Goal: Information Seeking & Learning: Learn about a topic

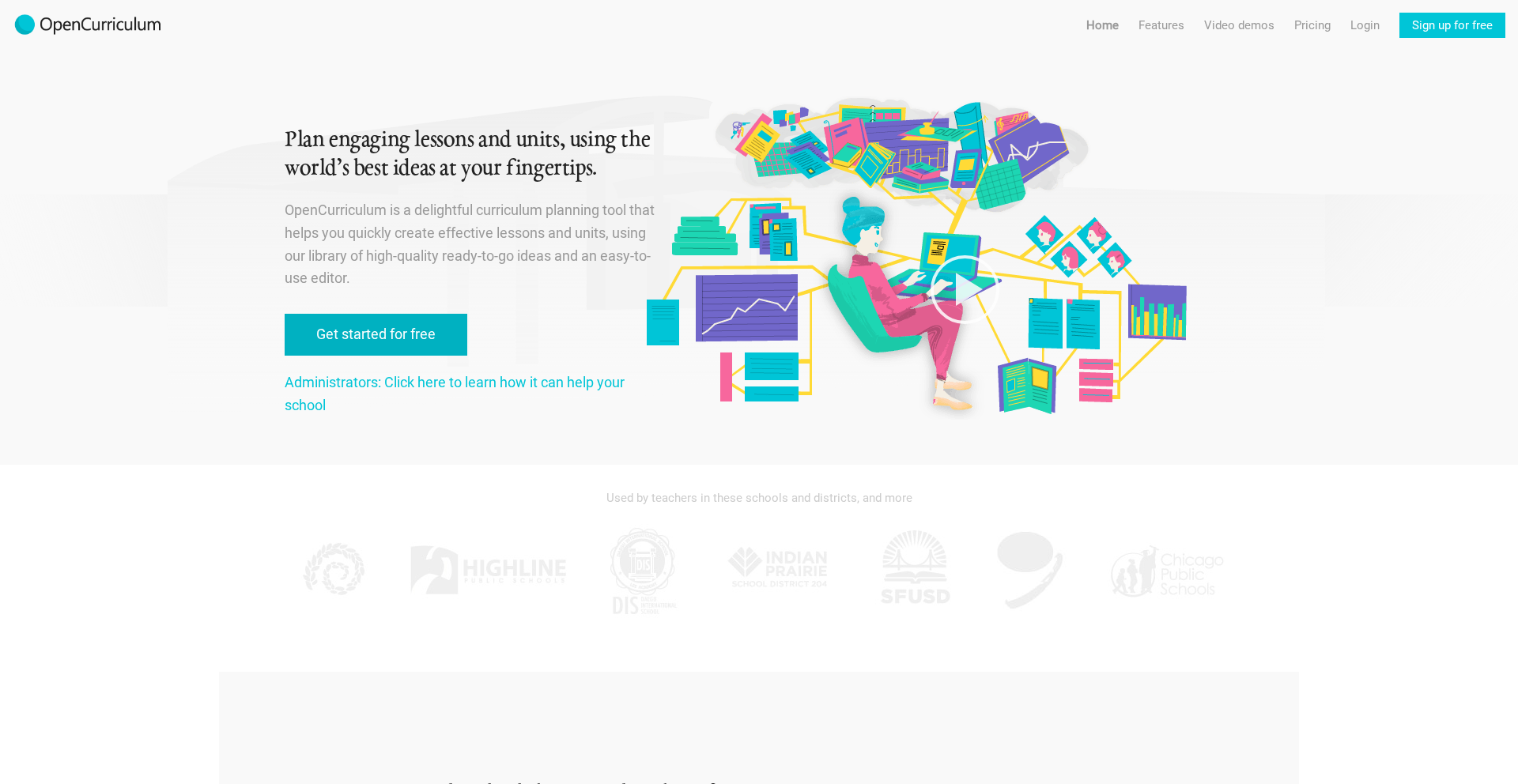
click at [399, 336] on link "Get started for free" at bounding box center [376, 334] width 183 height 42
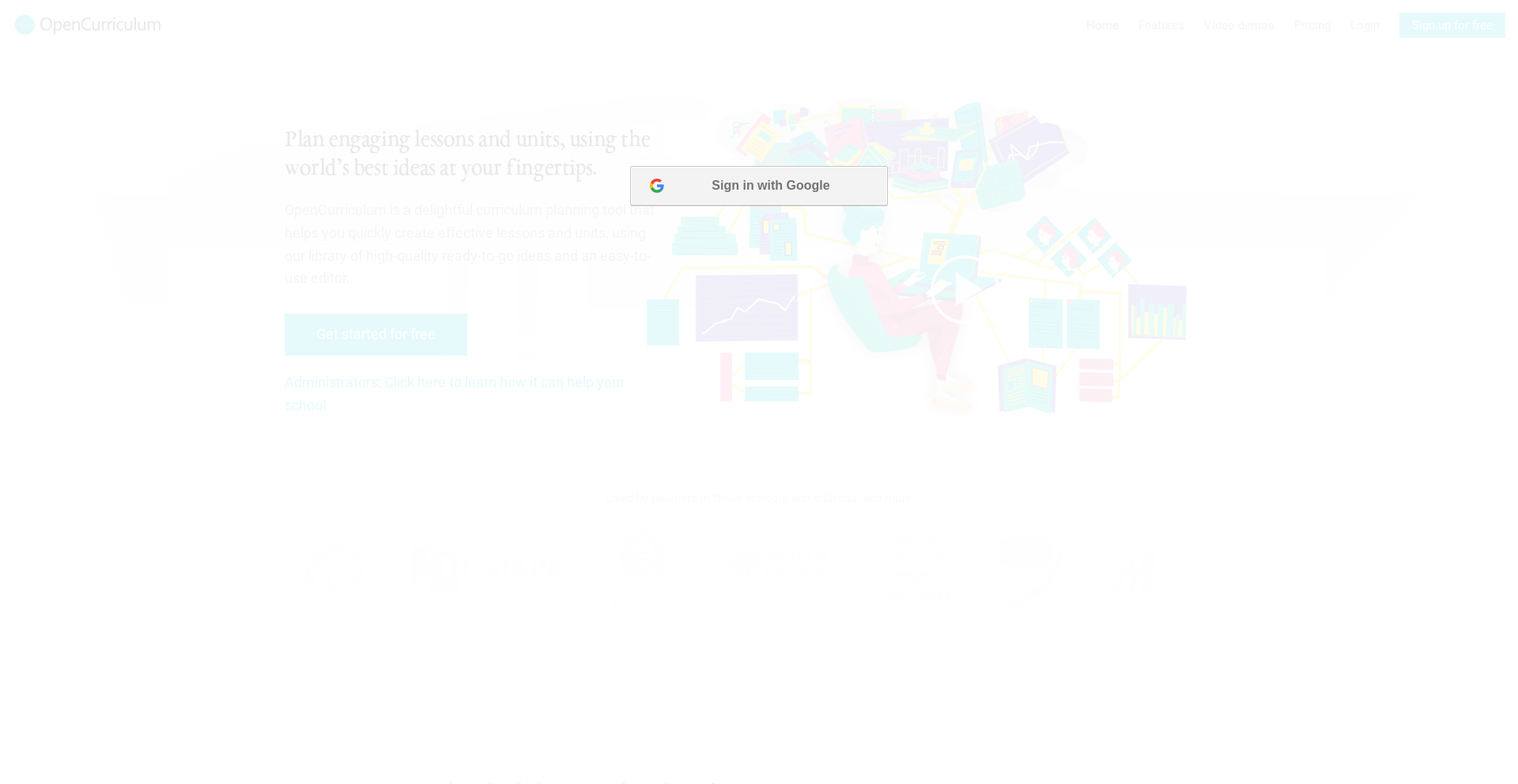
click at [784, 189] on button "Sign in with Google" at bounding box center [759, 185] width 257 height 39
click at [790, 183] on button "Sign in with Google" at bounding box center [759, 185] width 257 height 39
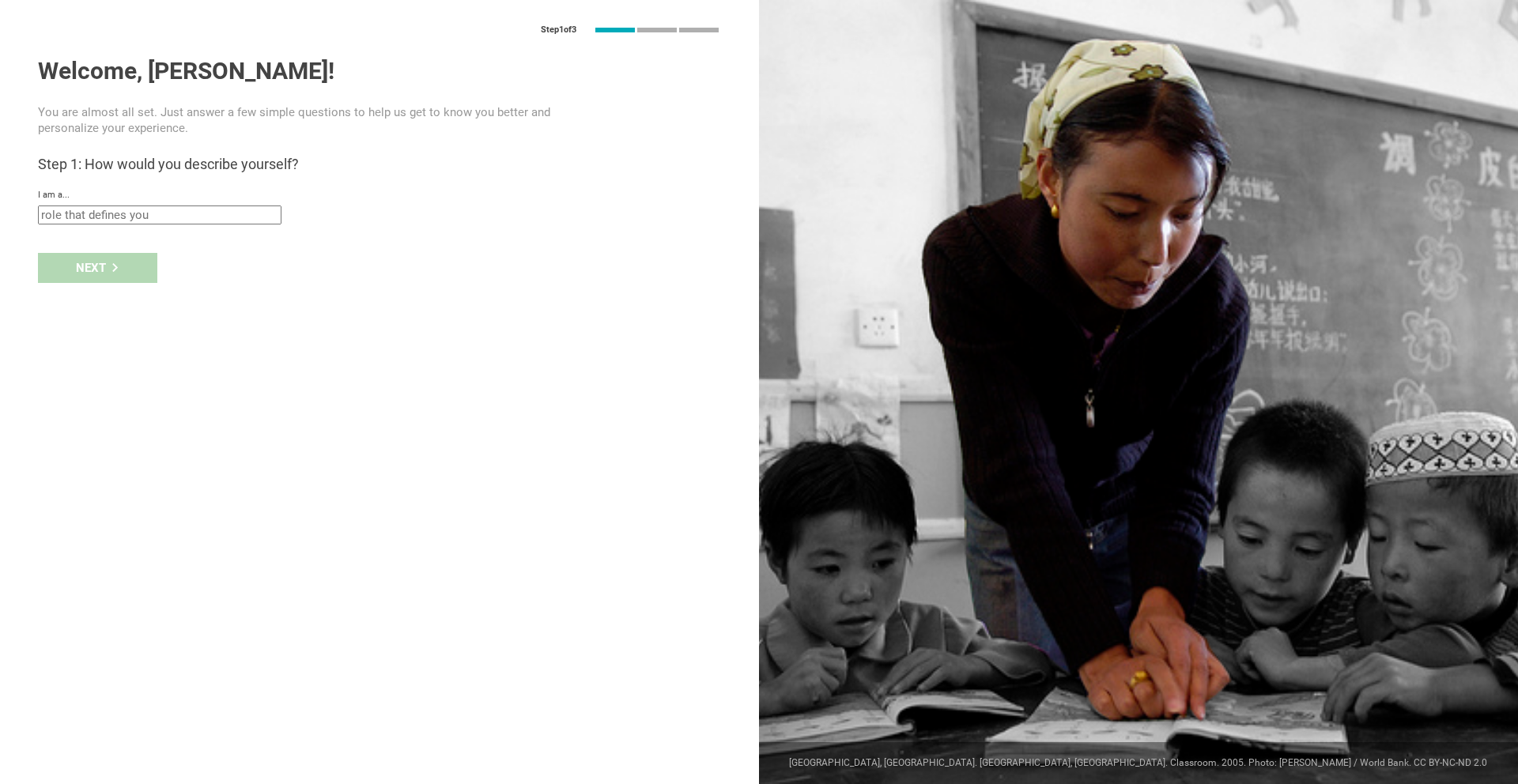
click at [146, 223] on input "text" at bounding box center [159, 215] width 243 height 19
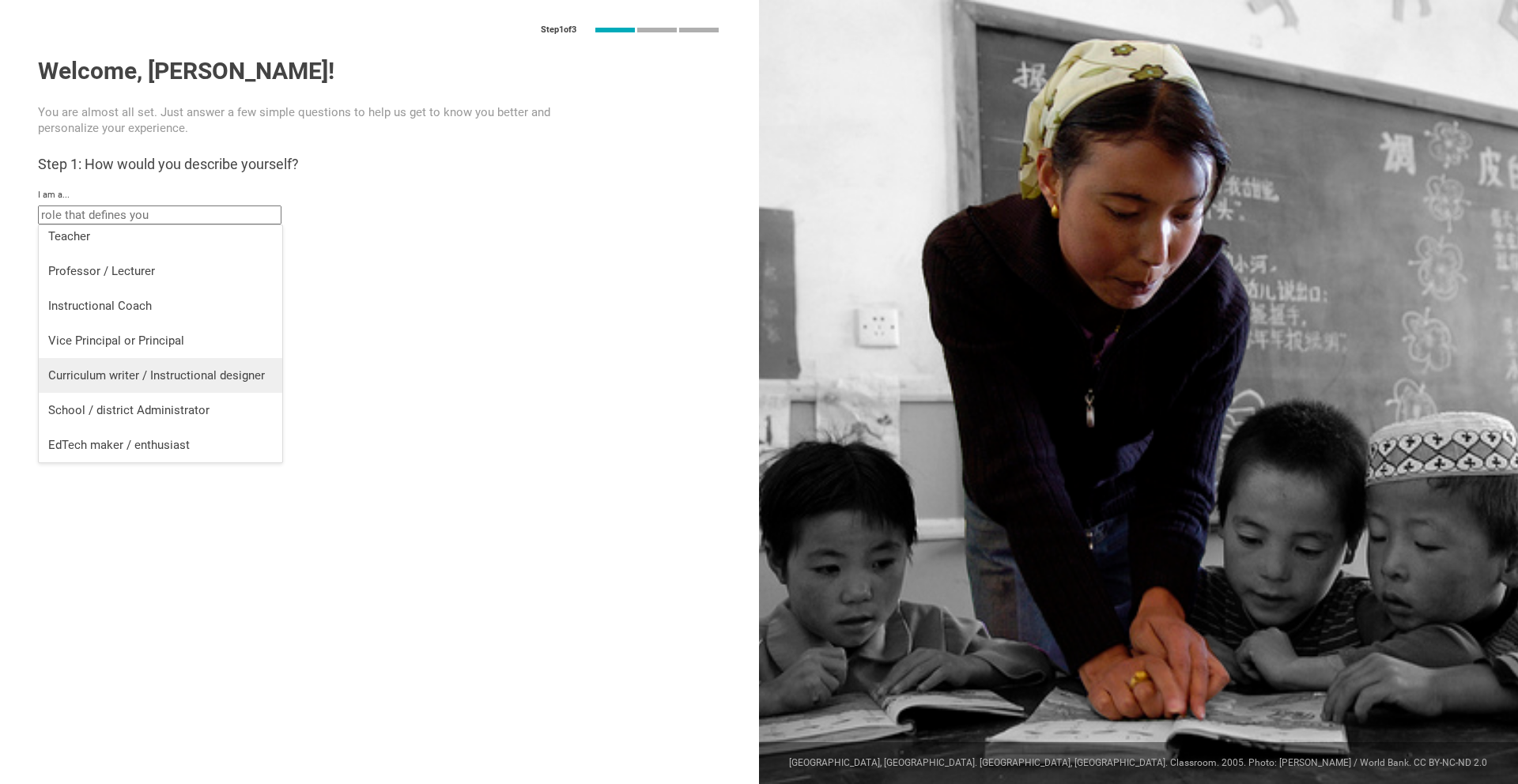
scroll to position [4, 0]
click at [124, 243] on div "Teacher" at bounding box center [161, 238] width 225 height 16
type input "Teacher"
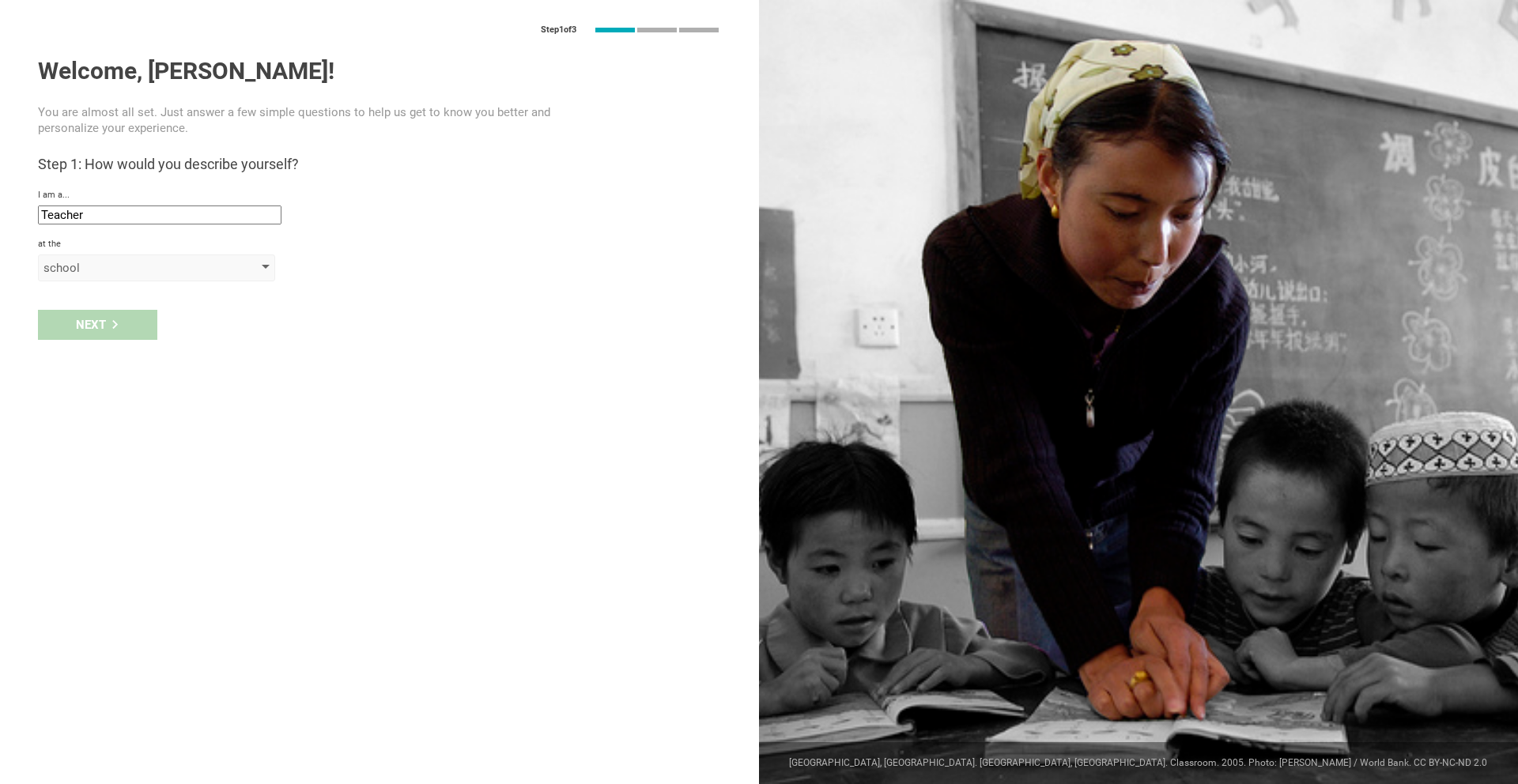
click at [111, 275] on div "school" at bounding box center [134, 268] width 181 height 16
click at [100, 310] on li "school" at bounding box center [157, 299] width 237 height 34
click at [137, 311] on input "text" at bounding box center [159, 305] width 243 height 19
click at [161, 308] on input "text" at bounding box center [159, 305] width 243 height 19
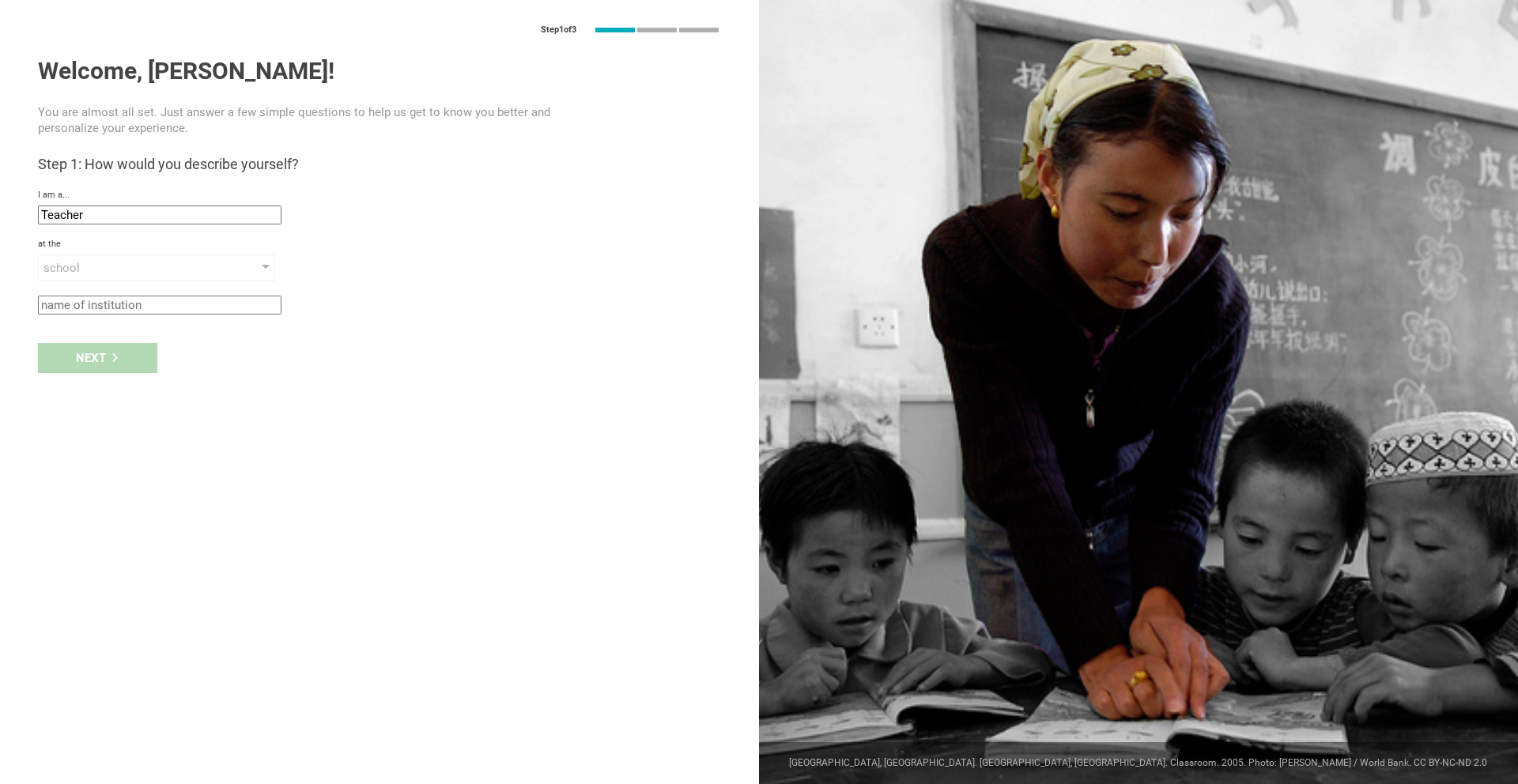
click at [161, 308] on input "text" at bounding box center [159, 305] width 243 height 19
type input "Poplar Grove Middle"
click at [127, 357] on div "Next" at bounding box center [97, 358] width 119 height 30
type input "[GEOGRAPHIC_DATA], [US_STATE]"
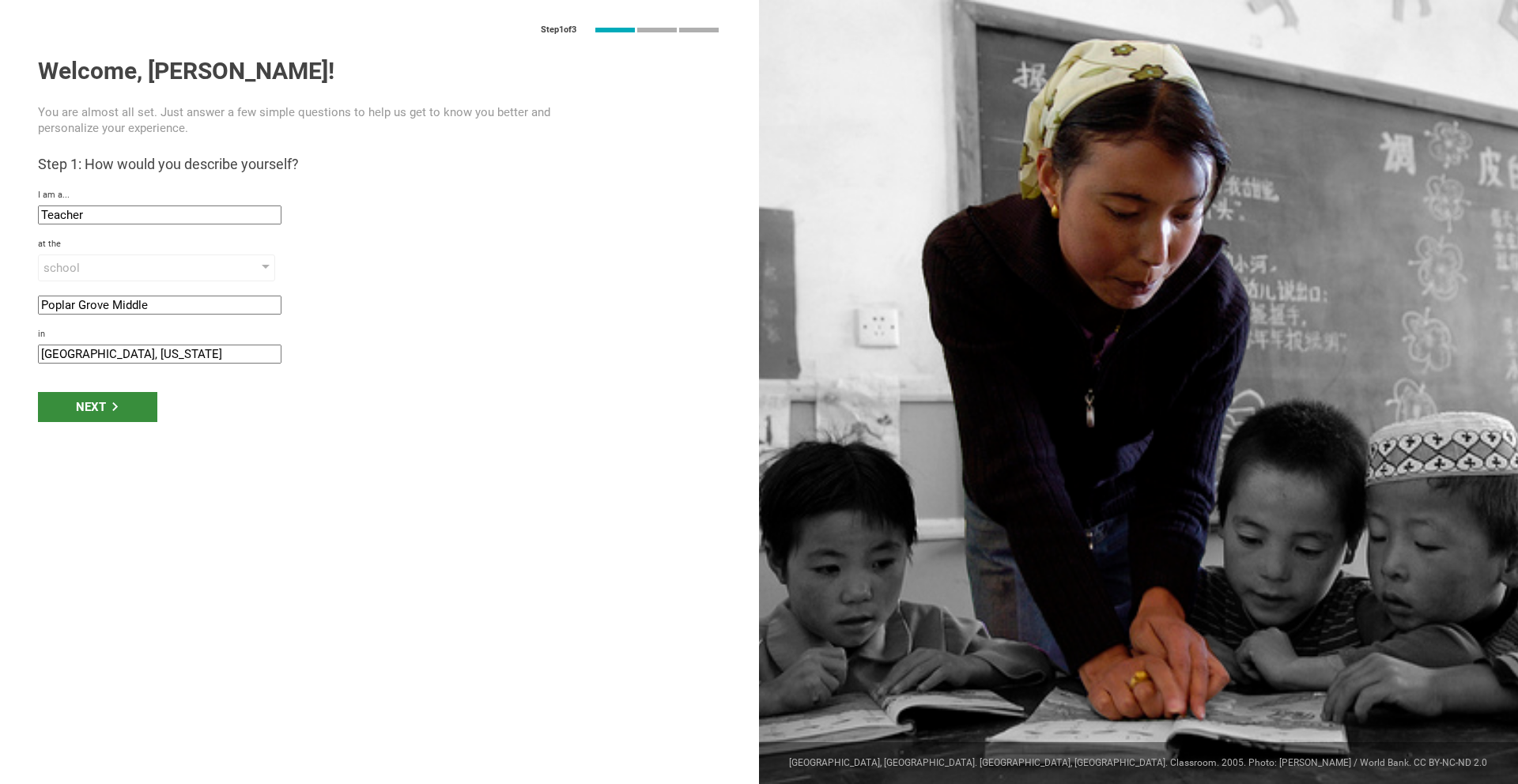
click at [109, 407] on div "Next" at bounding box center [97, 407] width 119 height 30
click at [92, 401] on div "Next" at bounding box center [97, 407] width 119 height 30
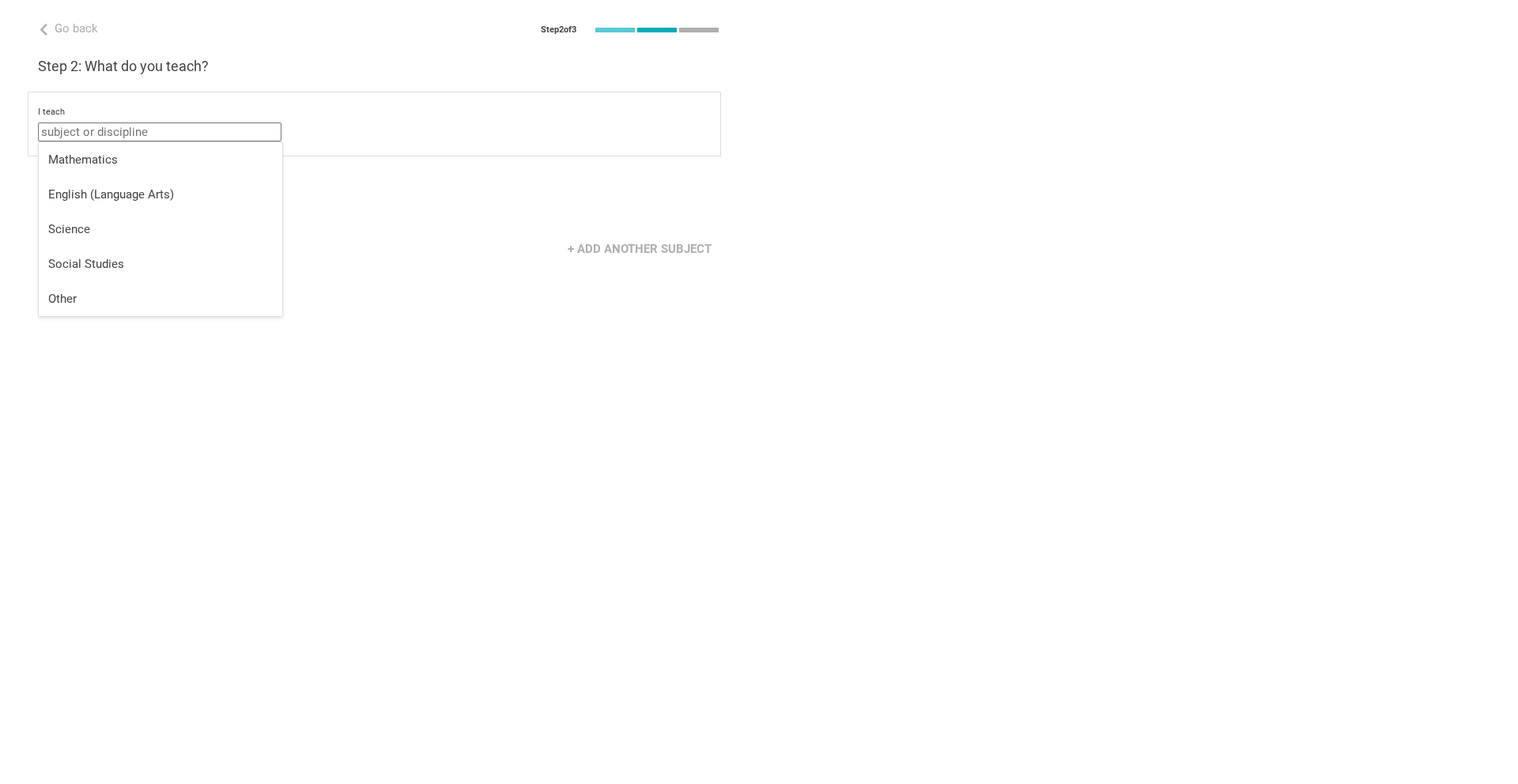
click at [207, 132] on input "text" at bounding box center [159, 132] width 243 height 19
click at [61, 157] on div "Mathematics" at bounding box center [161, 159] width 225 height 16
type input "Mathematics"
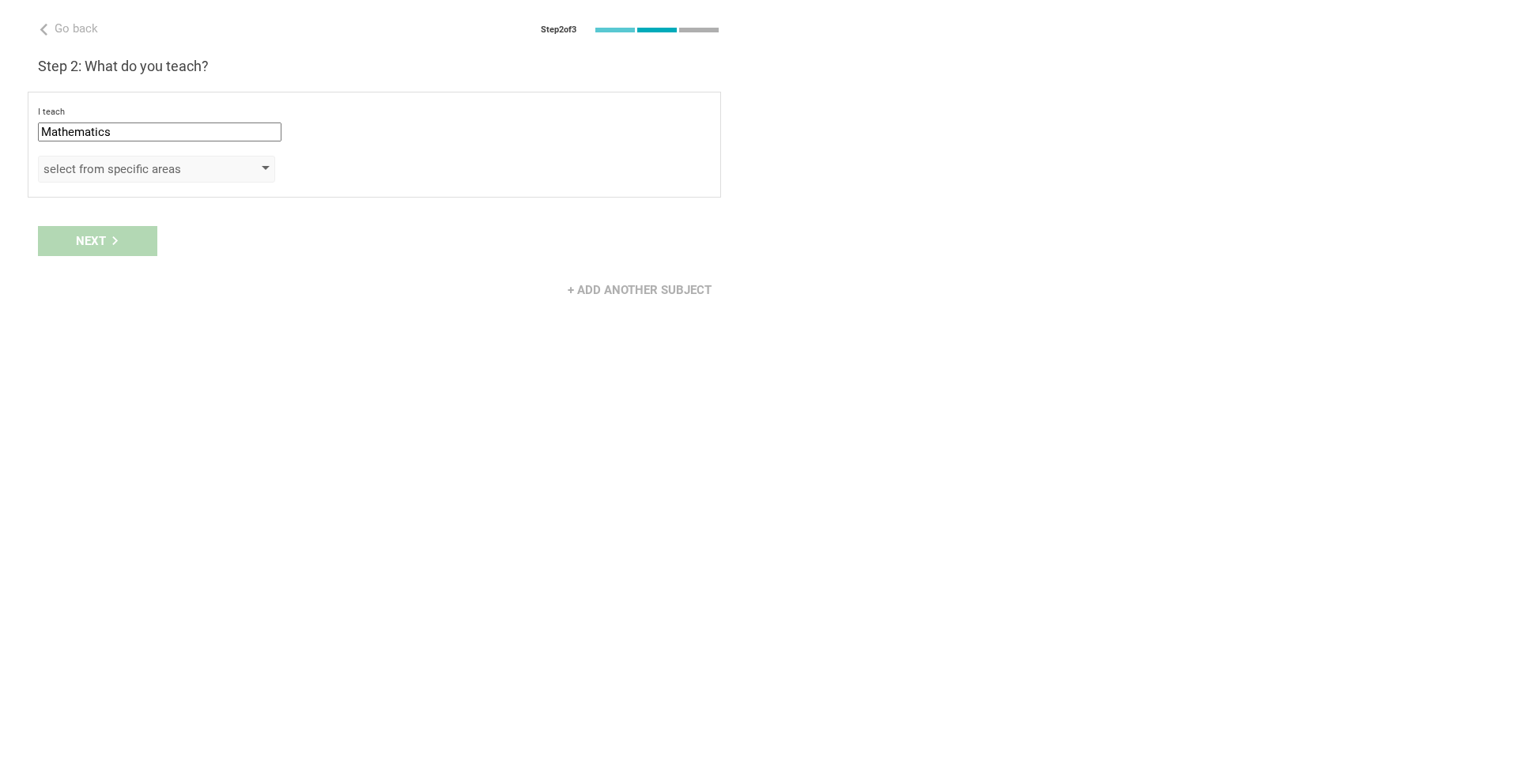
click at [102, 181] on div "select from specific areas" at bounding box center [156, 169] width 237 height 27
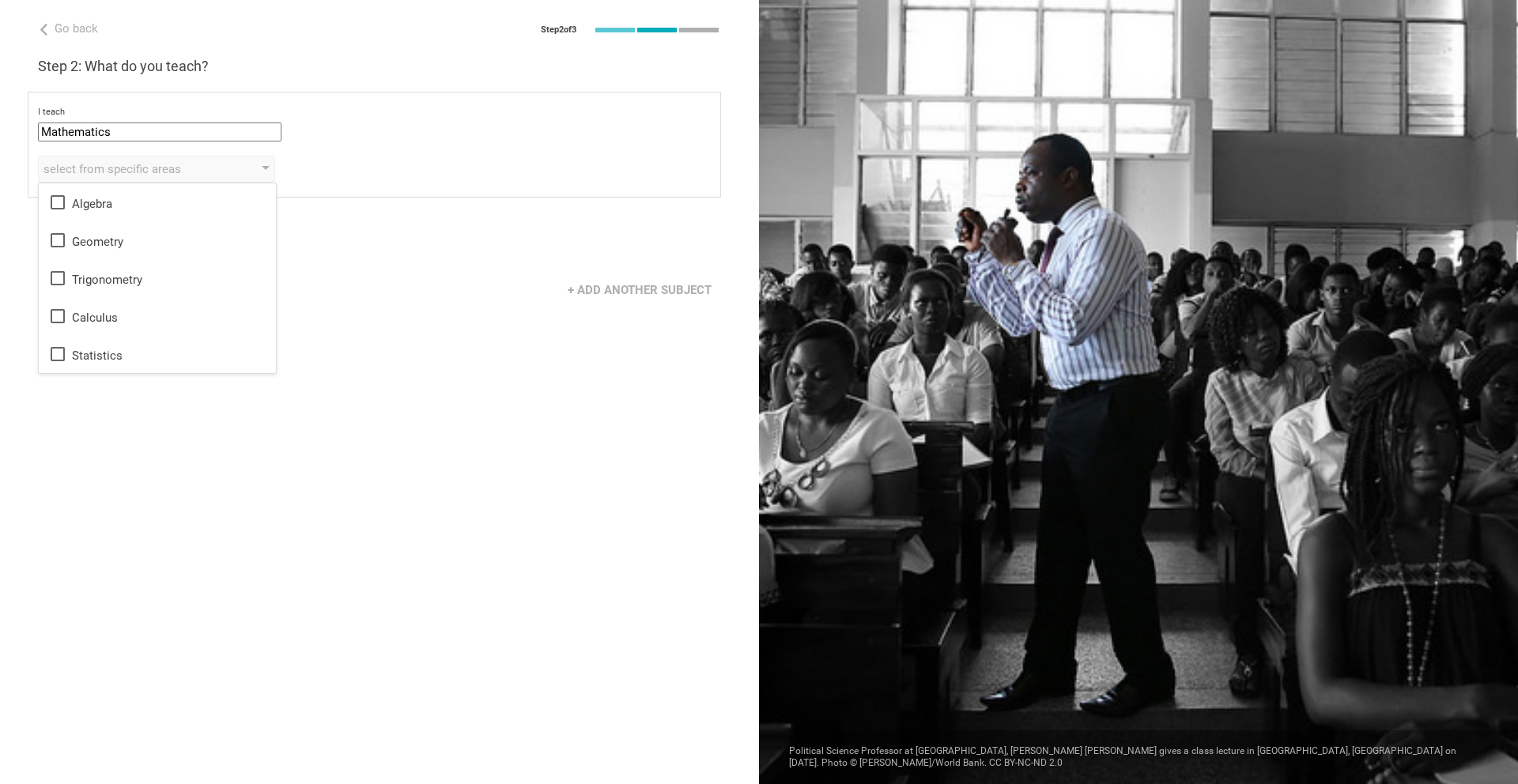
click at [389, 155] on div "select from specific areas Algebra Geometry Trigonometry Calculus Statistics" at bounding box center [374, 169] width 673 height 27
click at [129, 234] on div "Next" at bounding box center [379, 240] width 759 height 49
click at [233, 163] on div "select from specific areas" at bounding box center [156, 169] width 237 height 27
click at [81, 194] on div "Algebra" at bounding box center [157, 202] width 218 height 19
click at [52, 243] on icon at bounding box center [58, 240] width 19 height 19
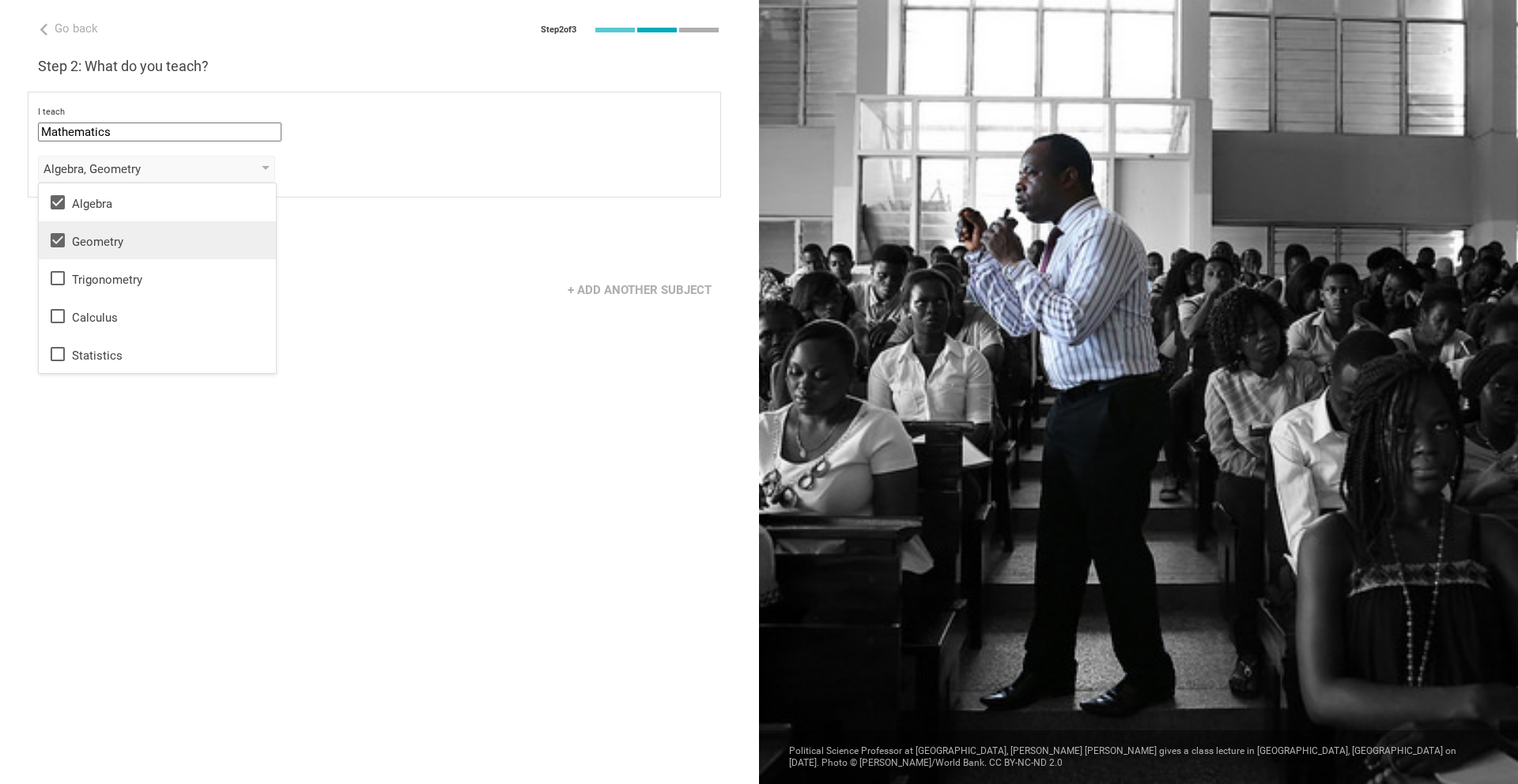
click at [354, 291] on div "+ Add another subject" at bounding box center [379, 290] width 759 height 49
click at [124, 243] on div "Next" at bounding box center [97, 241] width 119 height 30
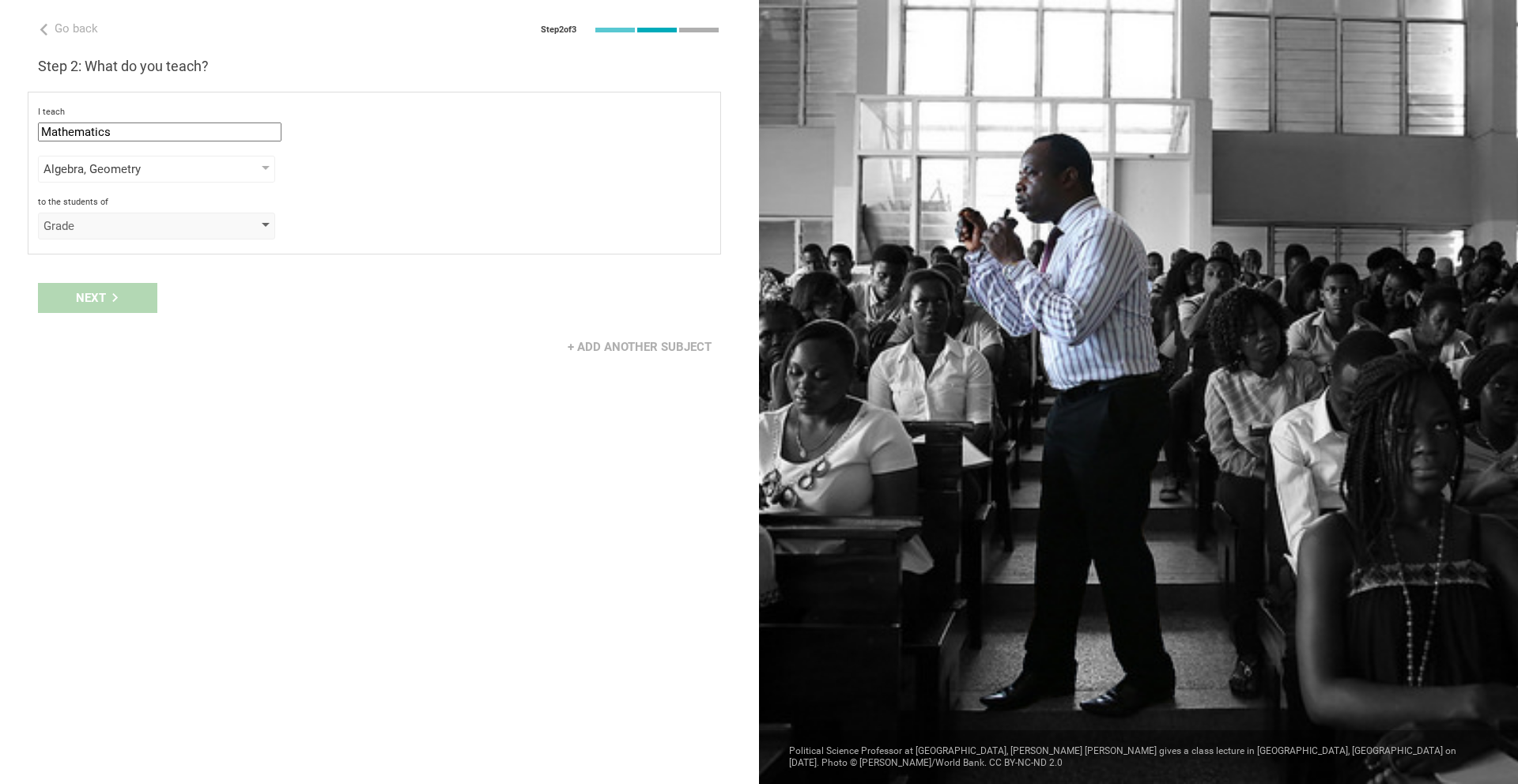
click at [167, 218] on div "Grade" at bounding box center [134, 226] width 181 height 16
click at [118, 251] on div "Grade" at bounding box center [157, 257] width 218 height 16
click at [133, 279] on div "select from grades" at bounding box center [156, 267] width 237 height 27
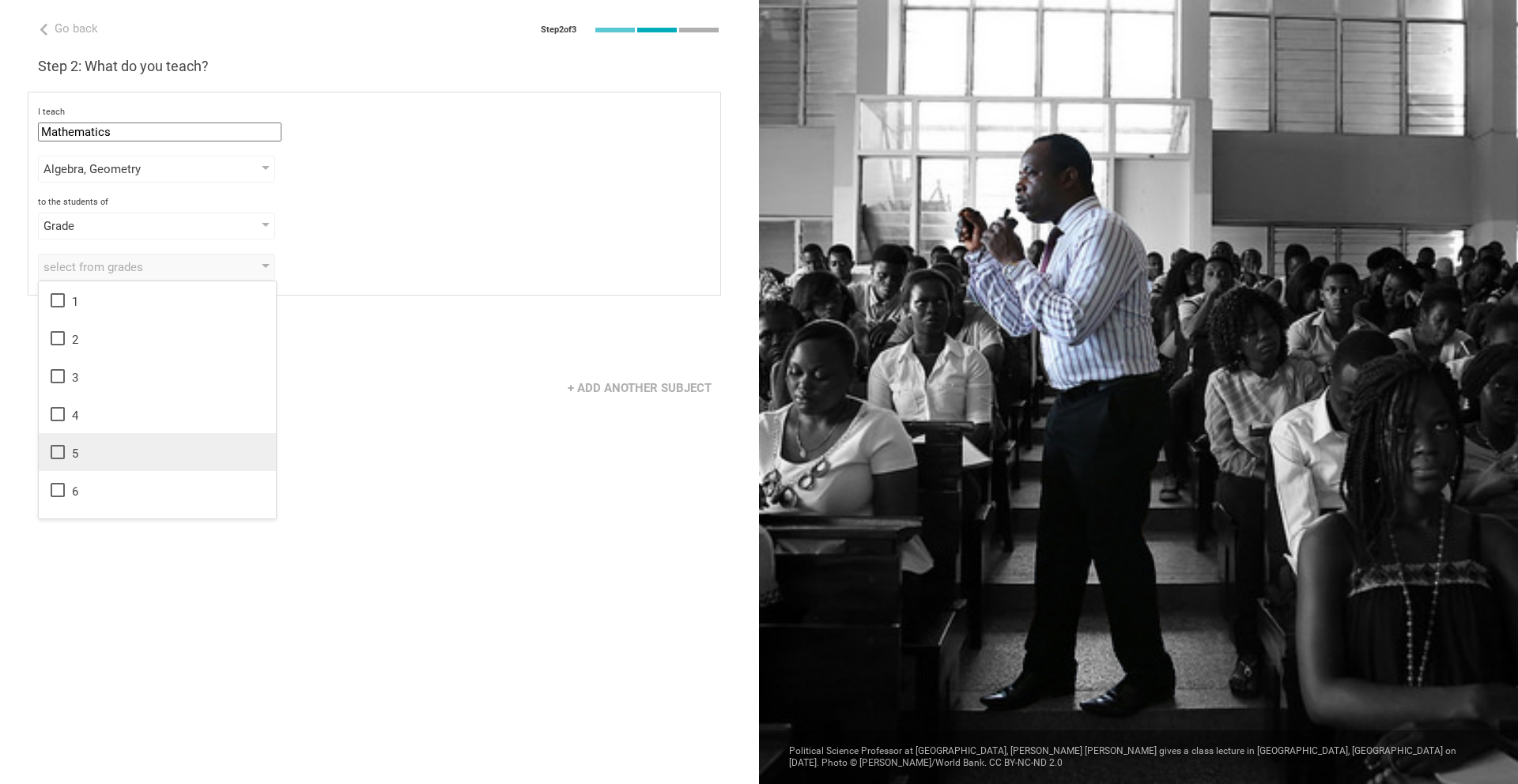
click at [53, 443] on icon at bounding box center [58, 452] width 19 height 19
click at [58, 494] on icon at bounding box center [58, 490] width 19 height 19
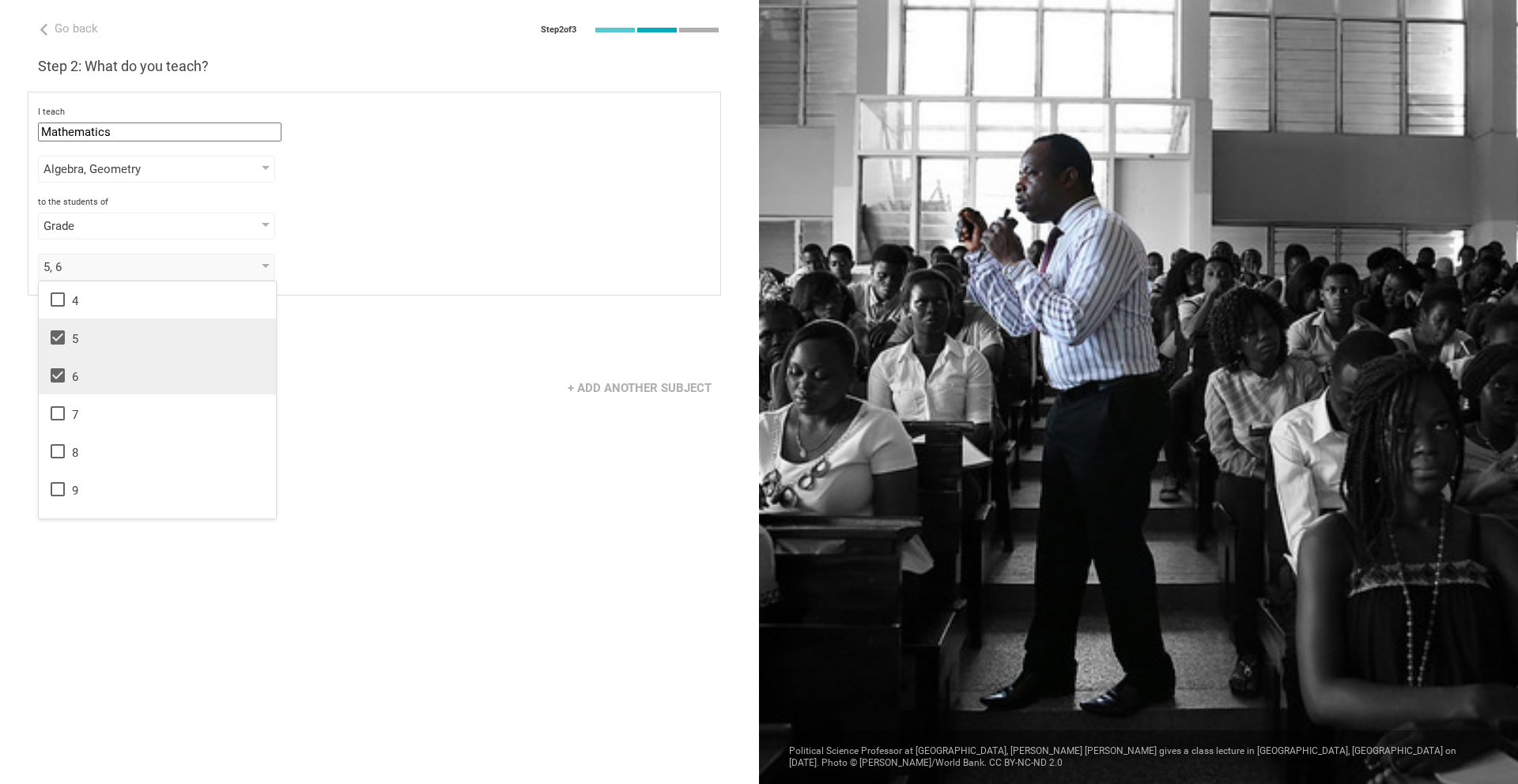
scroll to position [113, 0]
click at [58, 411] on icon at bounding box center [58, 414] width 19 height 19
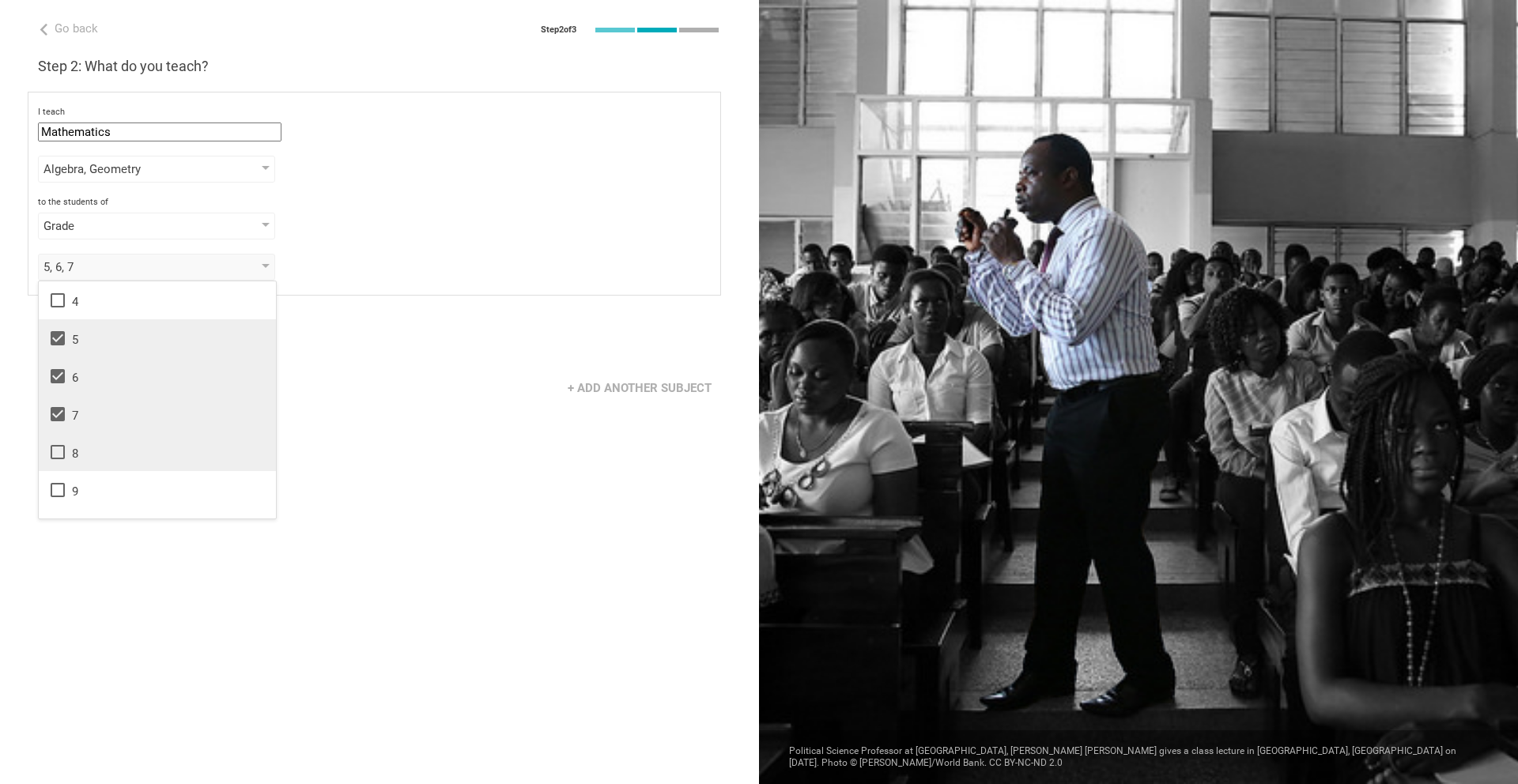
click at [58, 447] on icon at bounding box center [58, 452] width 19 height 19
click at [372, 431] on div "Go back Step 2 of 3 Welcome, [PERSON_NAME]! You are almost all set. Just answer…" at bounding box center [379, 392] width 759 height 784
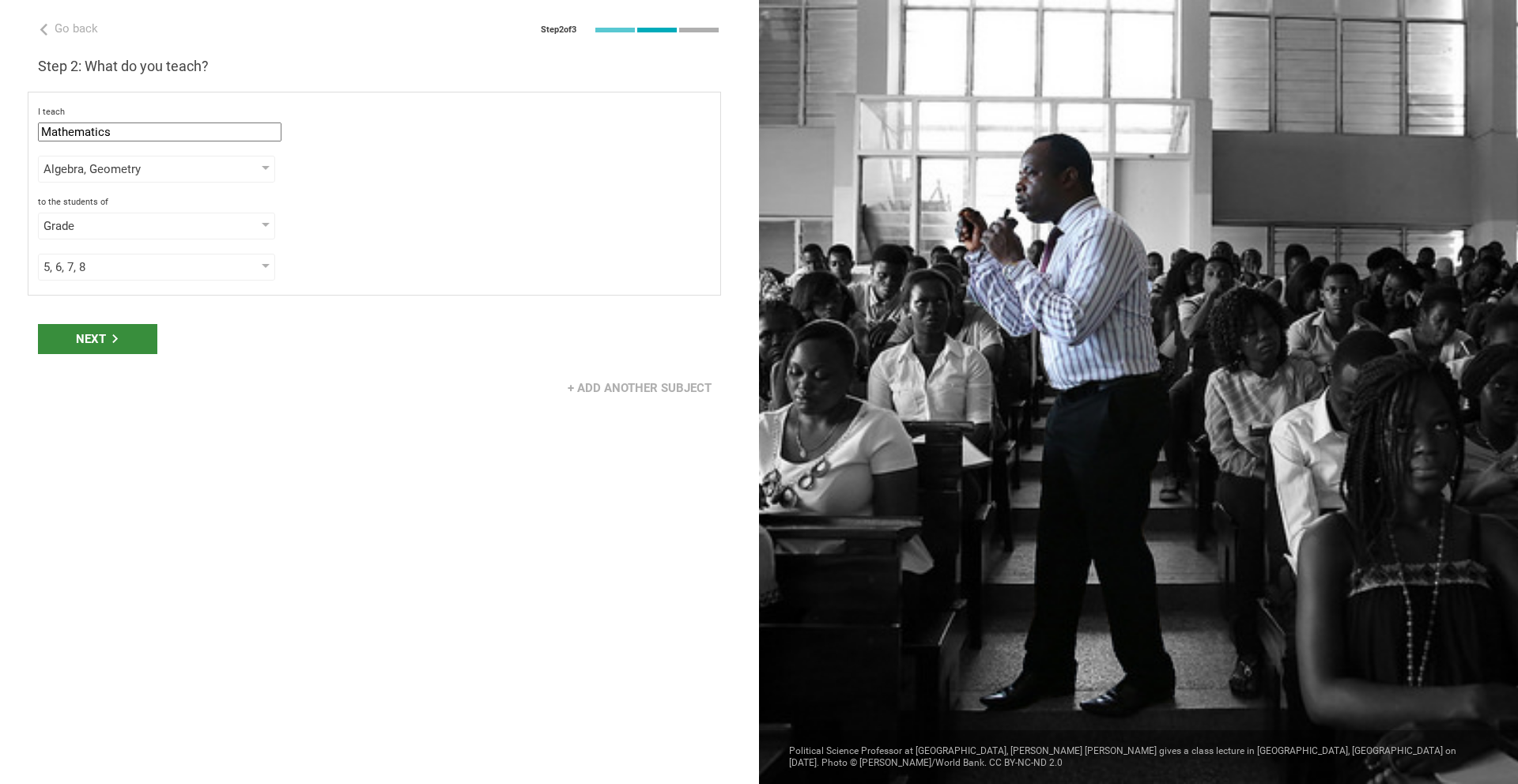
click at [109, 342] on div "Next" at bounding box center [97, 339] width 119 height 30
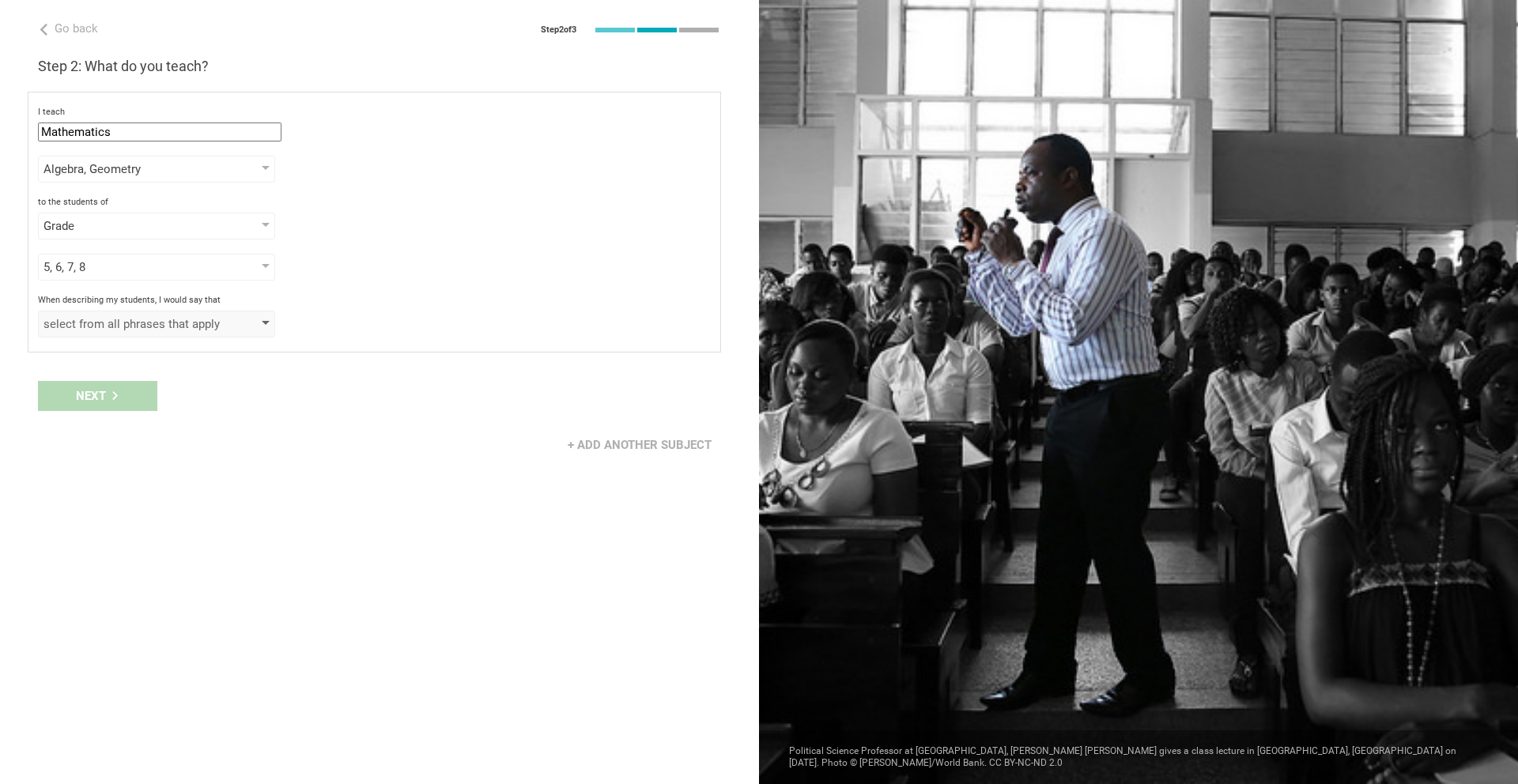
click at [265, 324] on div at bounding box center [266, 324] width 8 height 7
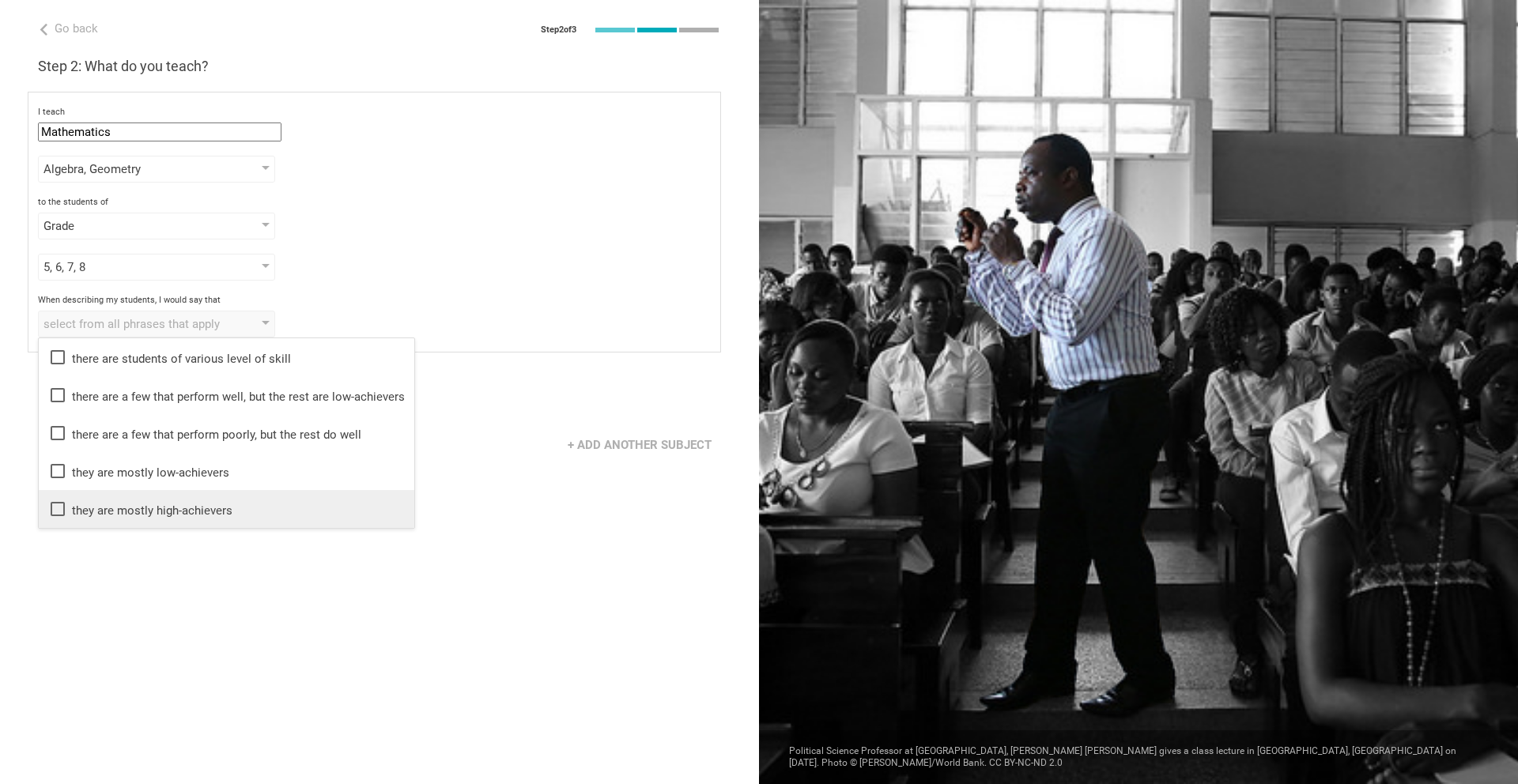
click at [65, 506] on icon at bounding box center [58, 509] width 19 height 19
click at [143, 593] on div "Go back Step 2 of 3 Welcome, [PERSON_NAME]! You are almost all set. Just answer…" at bounding box center [379, 392] width 759 height 784
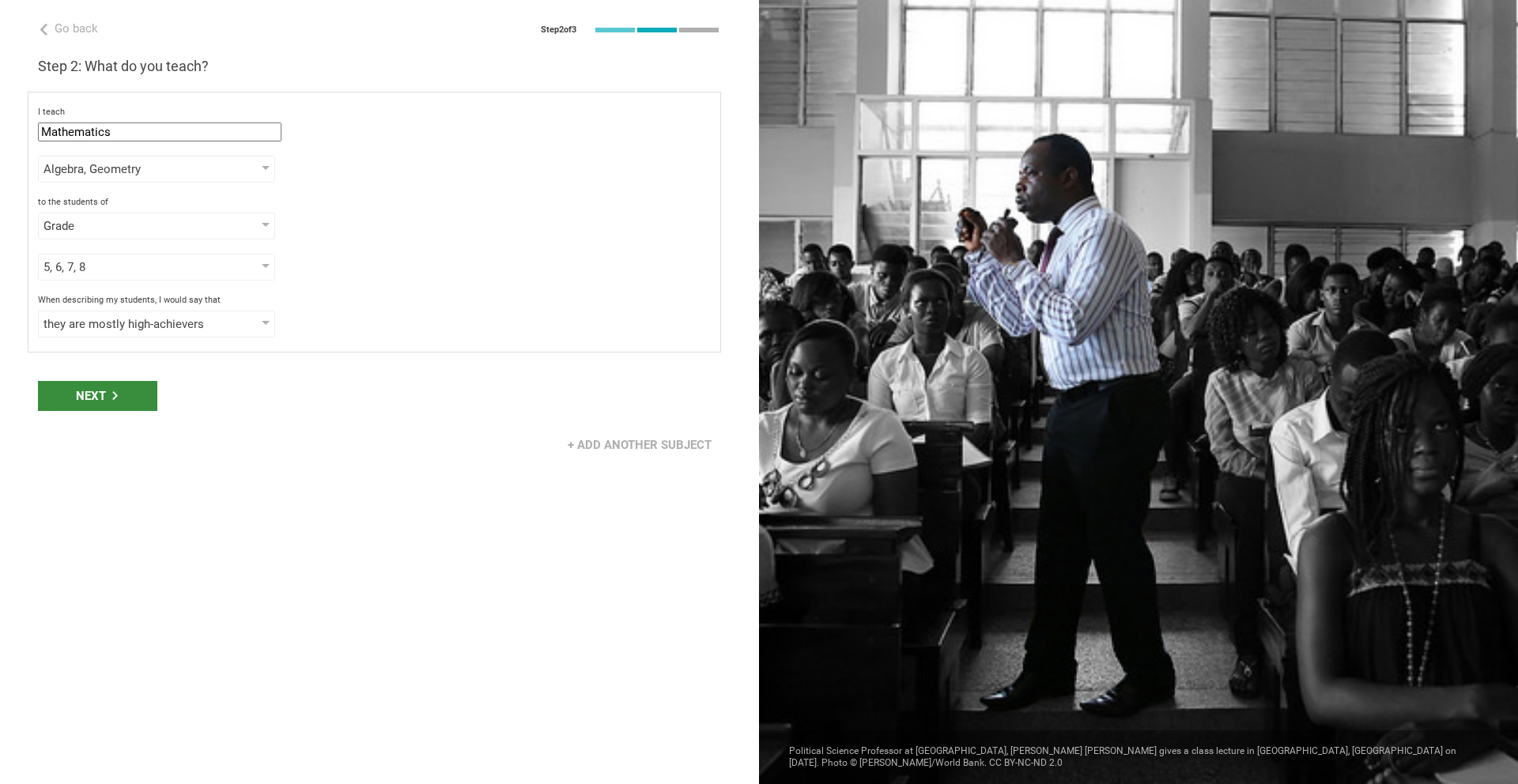
click at [132, 385] on div "Next" at bounding box center [97, 396] width 119 height 30
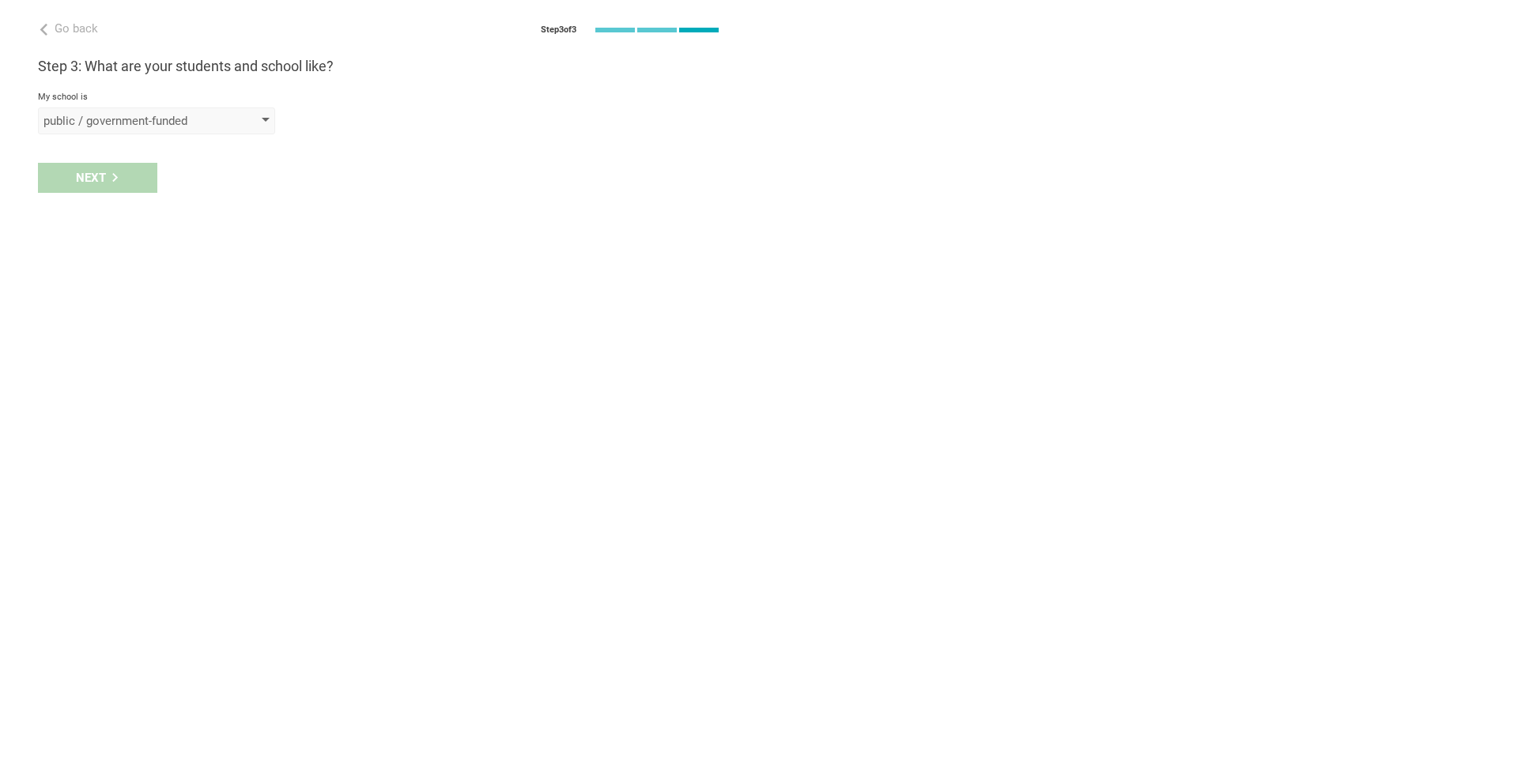
click at [146, 126] on div "public / government-funded" at bounding box center [134, 121] width 181 height 16
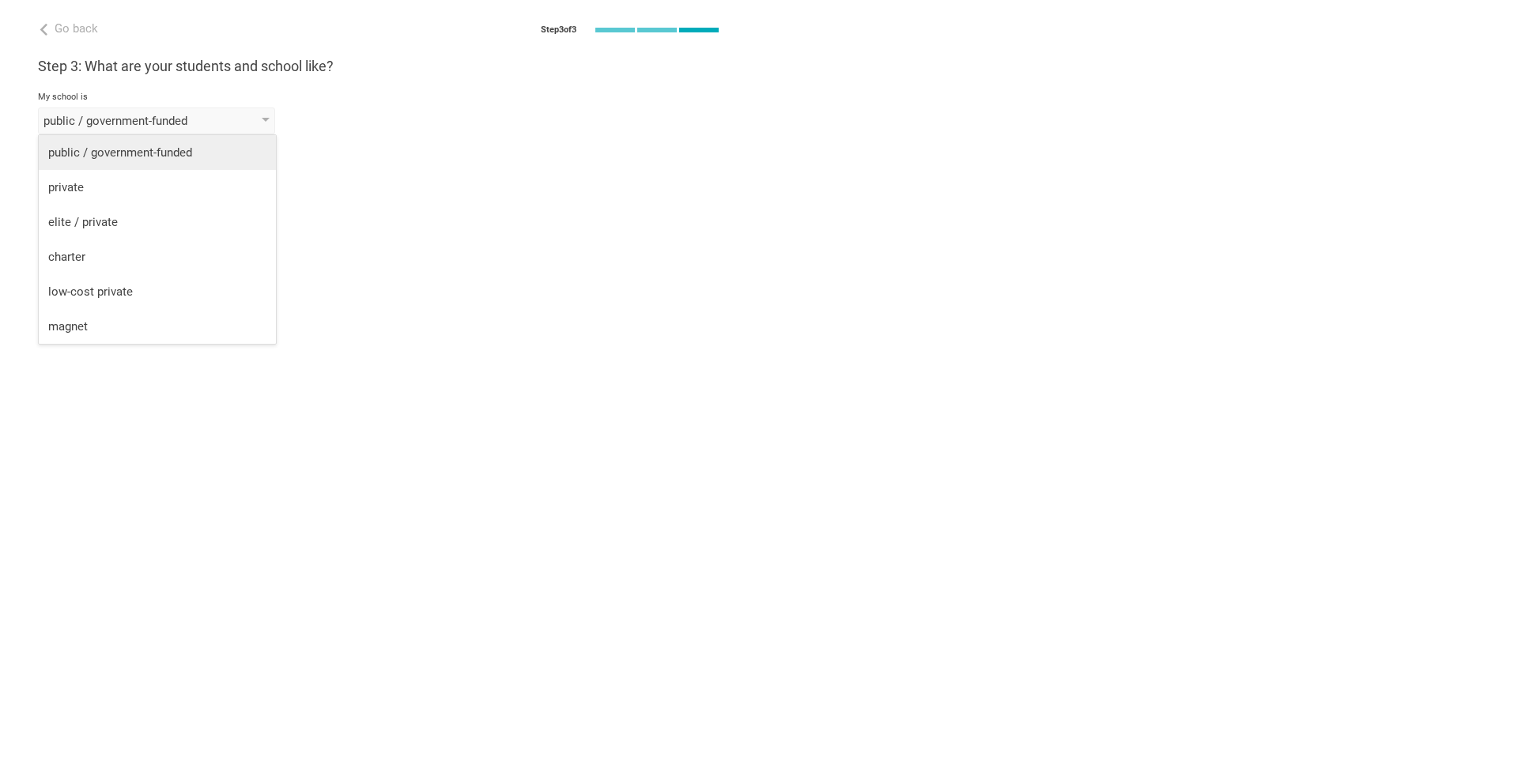
click at [151, 159] on div "public / government-funded" at bounding box center [157, 152] width 218 height 16
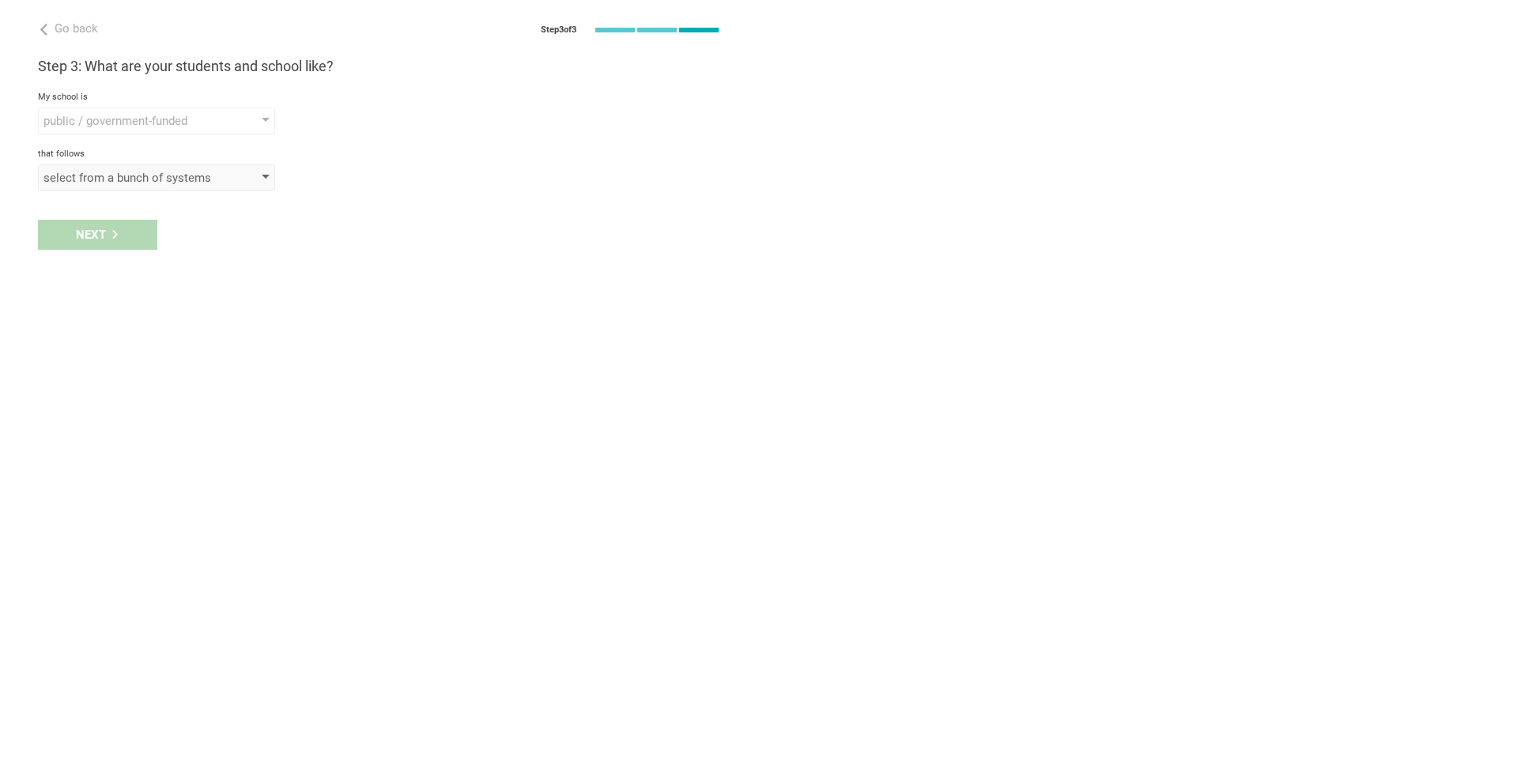
click at [157, 176] on div "select from a bunch of systems" at bounding box center [134, 177] width 181 height 16
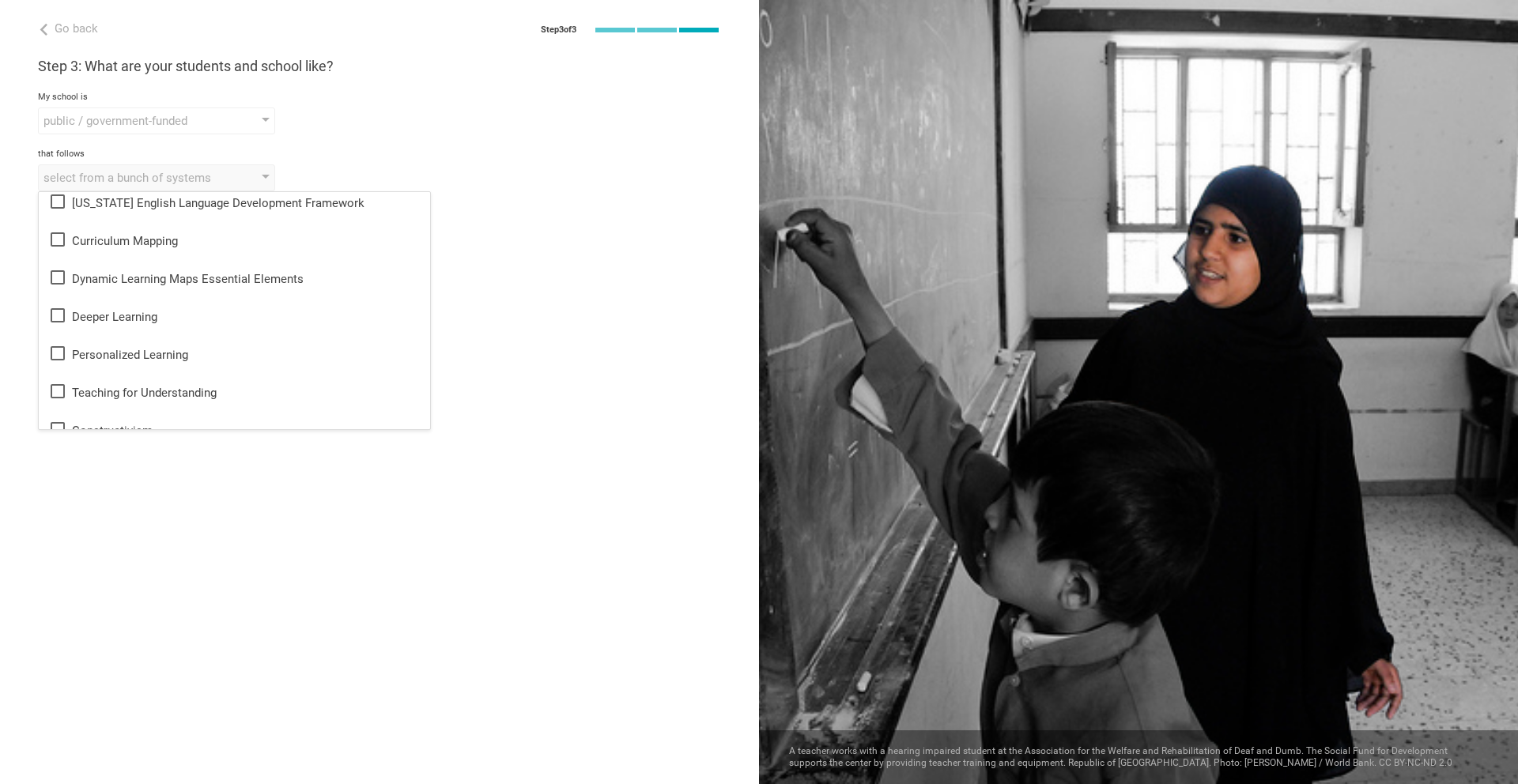
scroll to position [392, 0]
click at [53, 345] on icon at bounding box center [58, 351] width 19 height 19
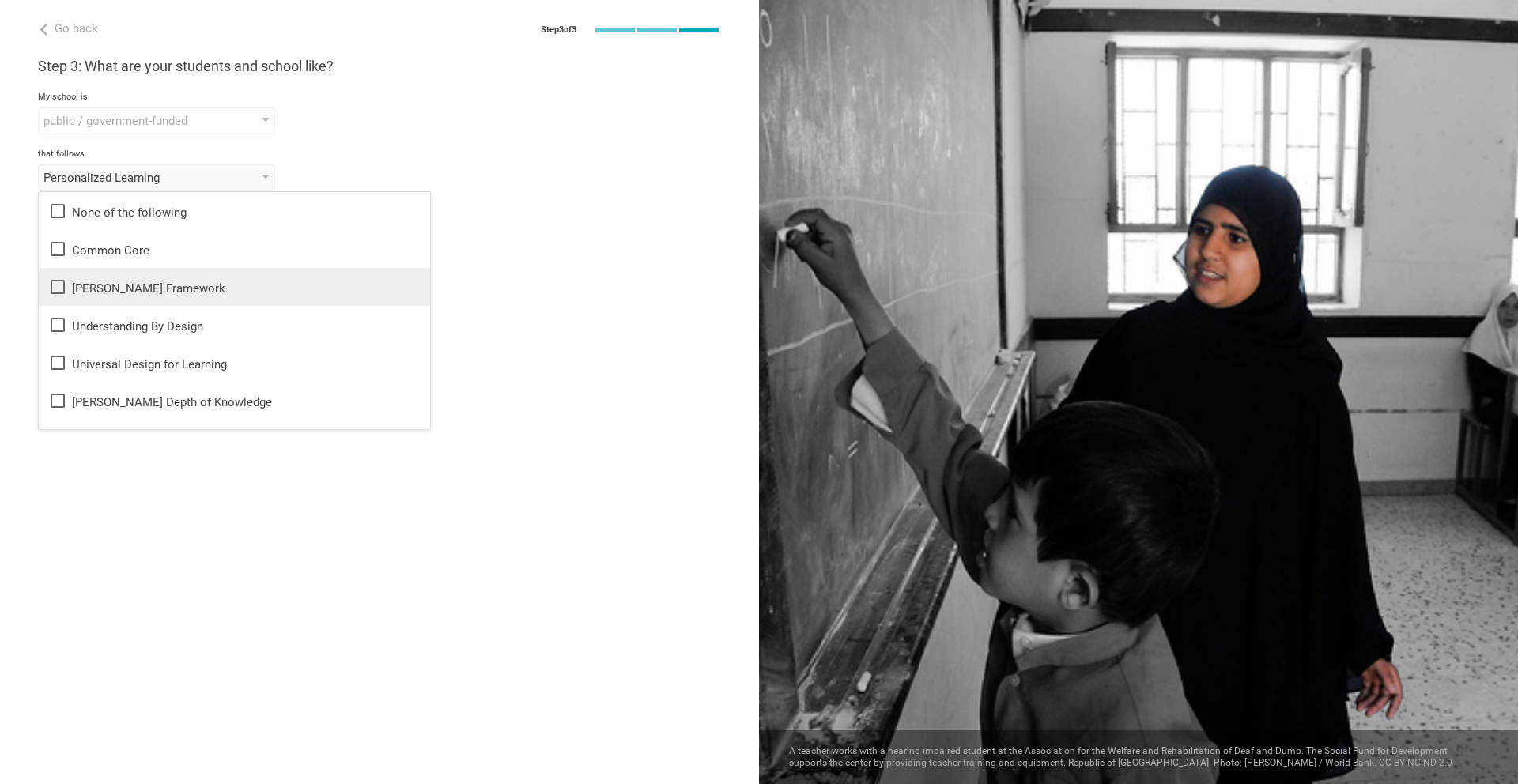
scroll to position [1, 0]
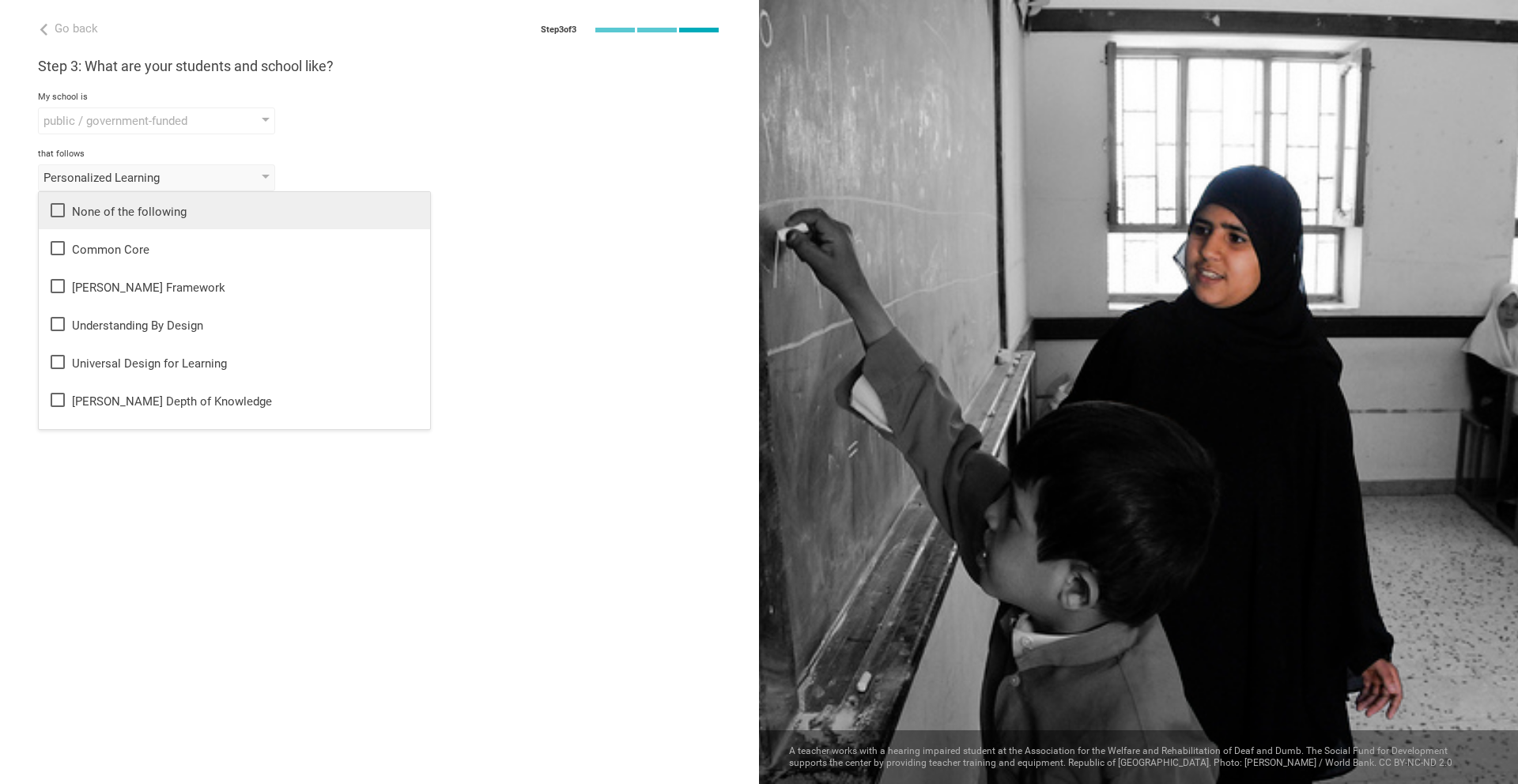
click at [56, 205] on icon at bounding box center [58, 211] width 19 height 19
click at [487, 306] on div "Go back Step 3 of 3 Welcome, [PERSON_NAME]! You are almost all set. Just answer…" at bounding box center [379, 392] width 759 height 784
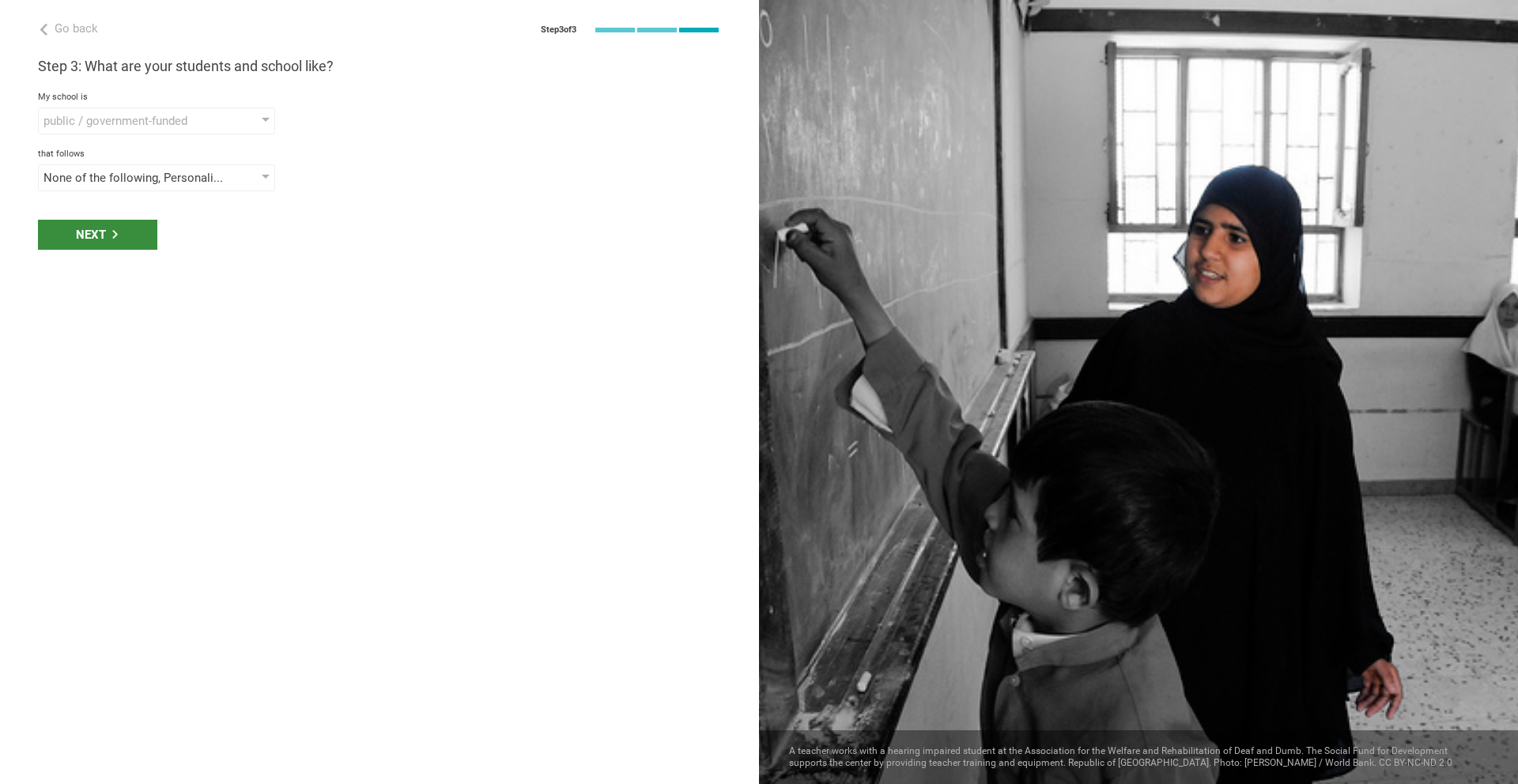
click at [103, 230] on div "Next" at bounding box center [97, 235] width 119 height 30
click at [102, 230] on div "select phrases that describe your student population" at bounding box center [134, 234] width 181 height 16
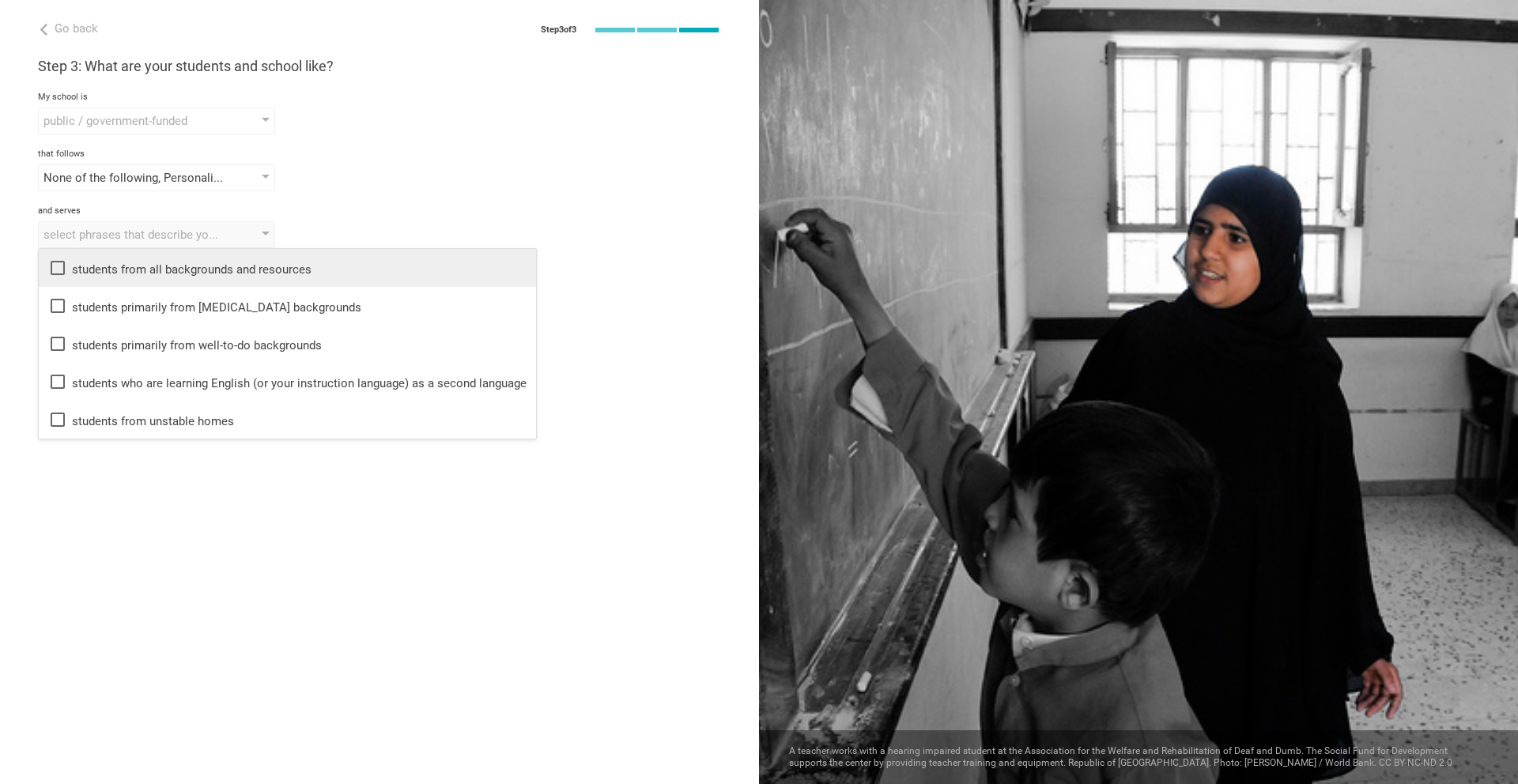
click at [50, 267] on icon at bounding box center [58, 268] width 19 height 19
click at [68, 503] on div "Go back Step 3 of 3 Welcome, [PERSON_NAME]! You are almost all set. Just answer…" at bounding box center [379, 392] width 759 height 784
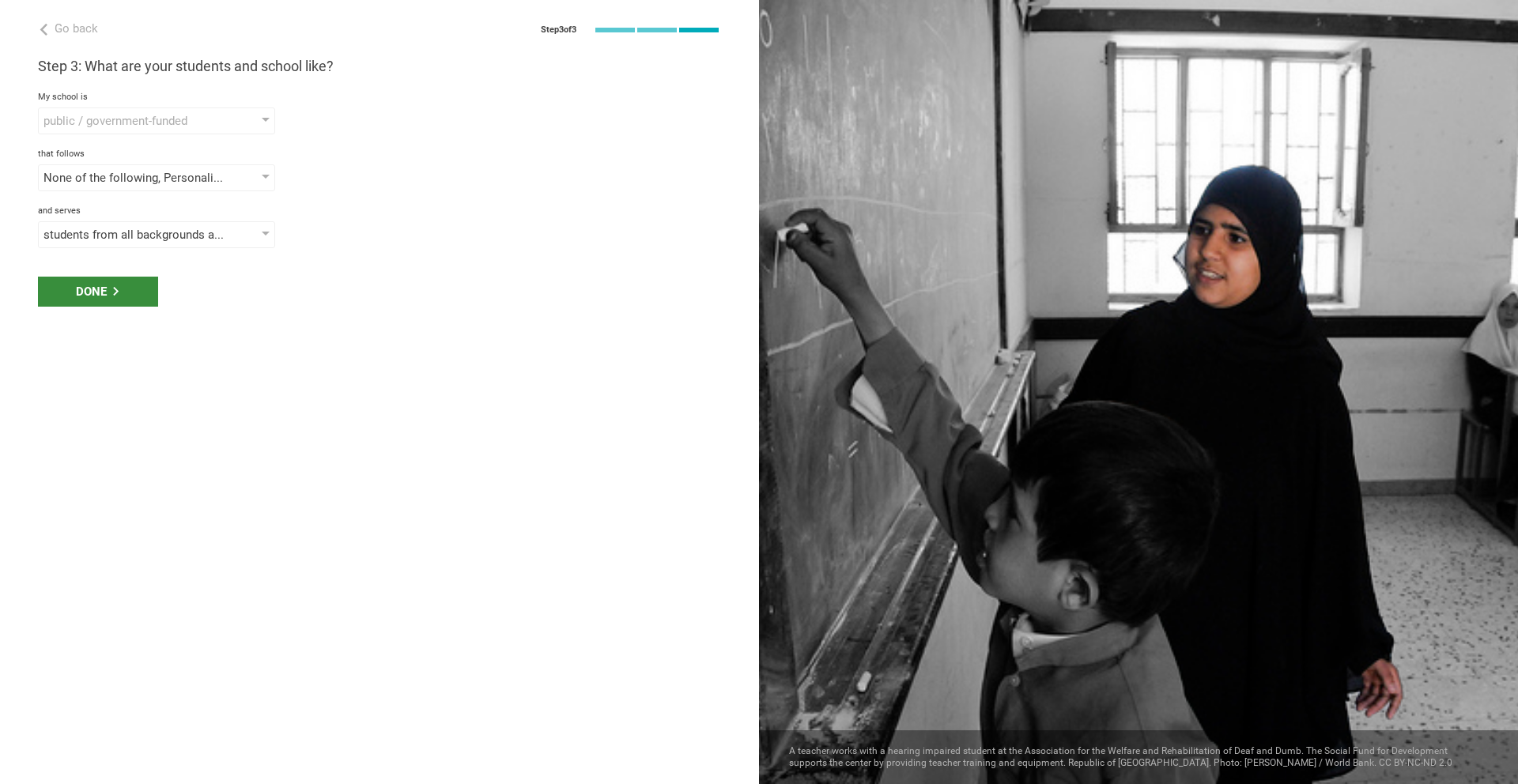
click at [118, 298] on div "Done" at bounding box center [98, 291] width 120 height 30
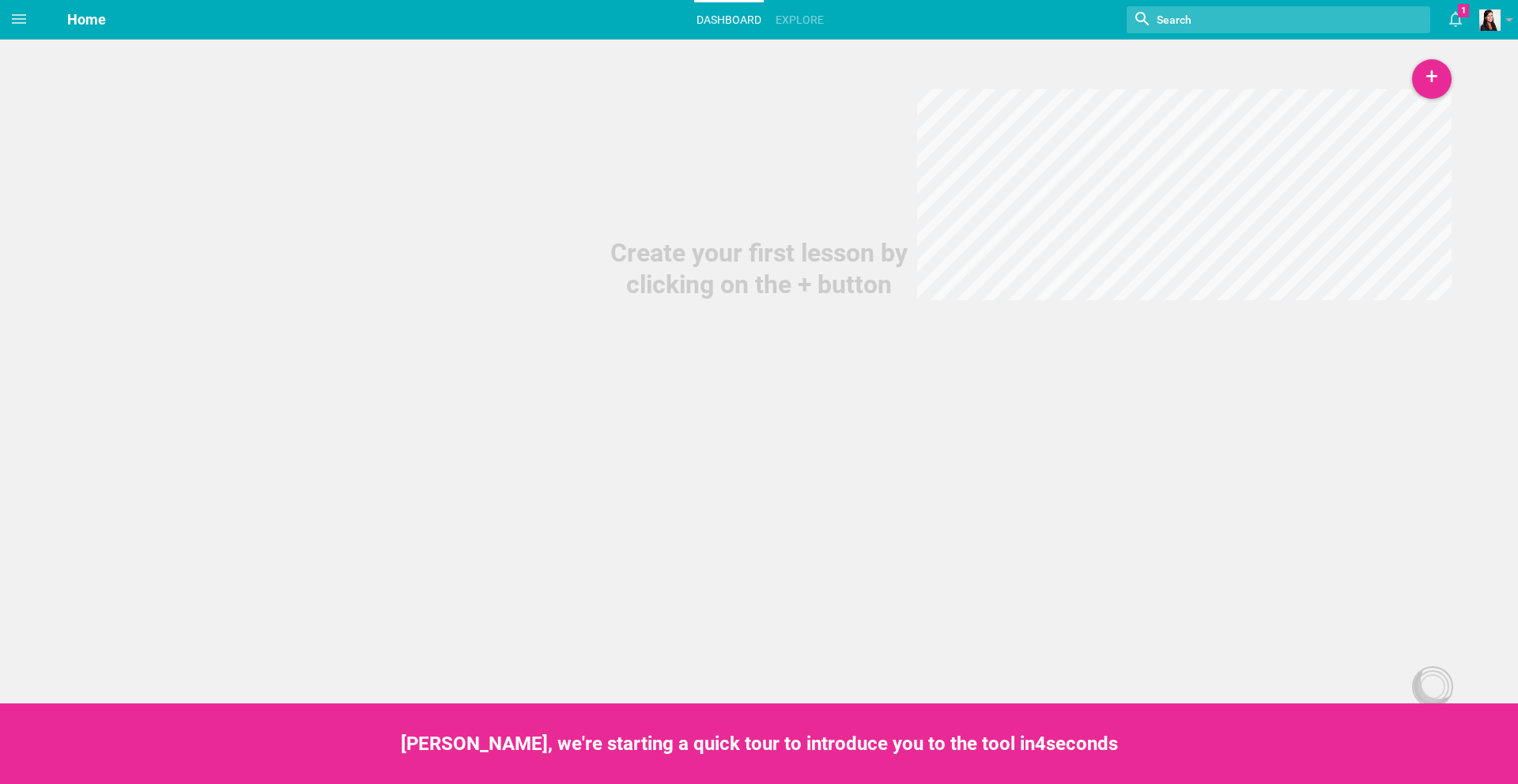
click at [83, 23] on span "Home" at bounding box center [87, 19] width 39 height 16
click at [803, 18] on link "Explore" at bounding box center [799, 19] width 53 height 34
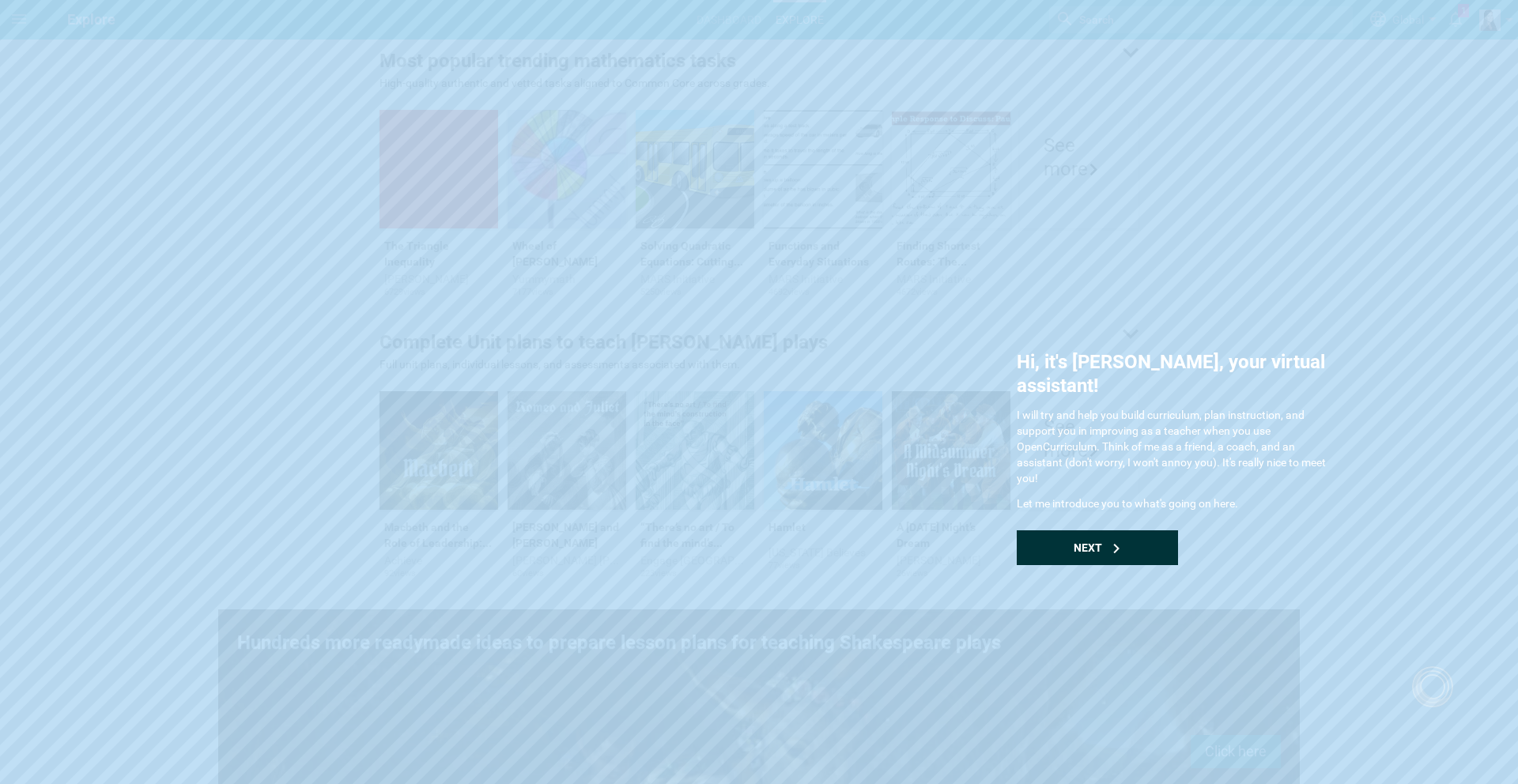
click at [1115, 532] on div "Next" at bounding box center [1097, 548] width 161 height 34
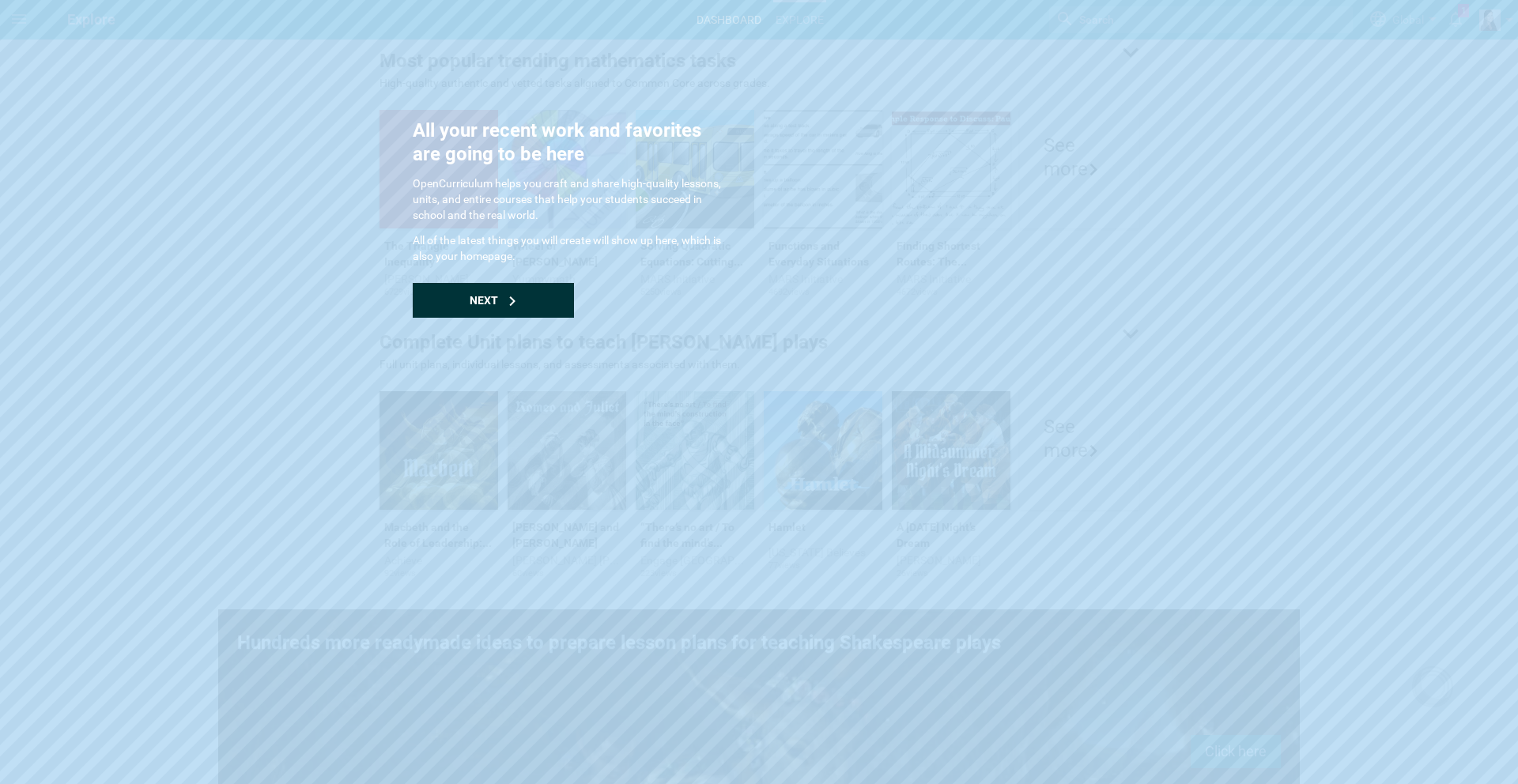
click at [500, 296] on div "Next" at bounding box center [493, 300] width 161 height 34
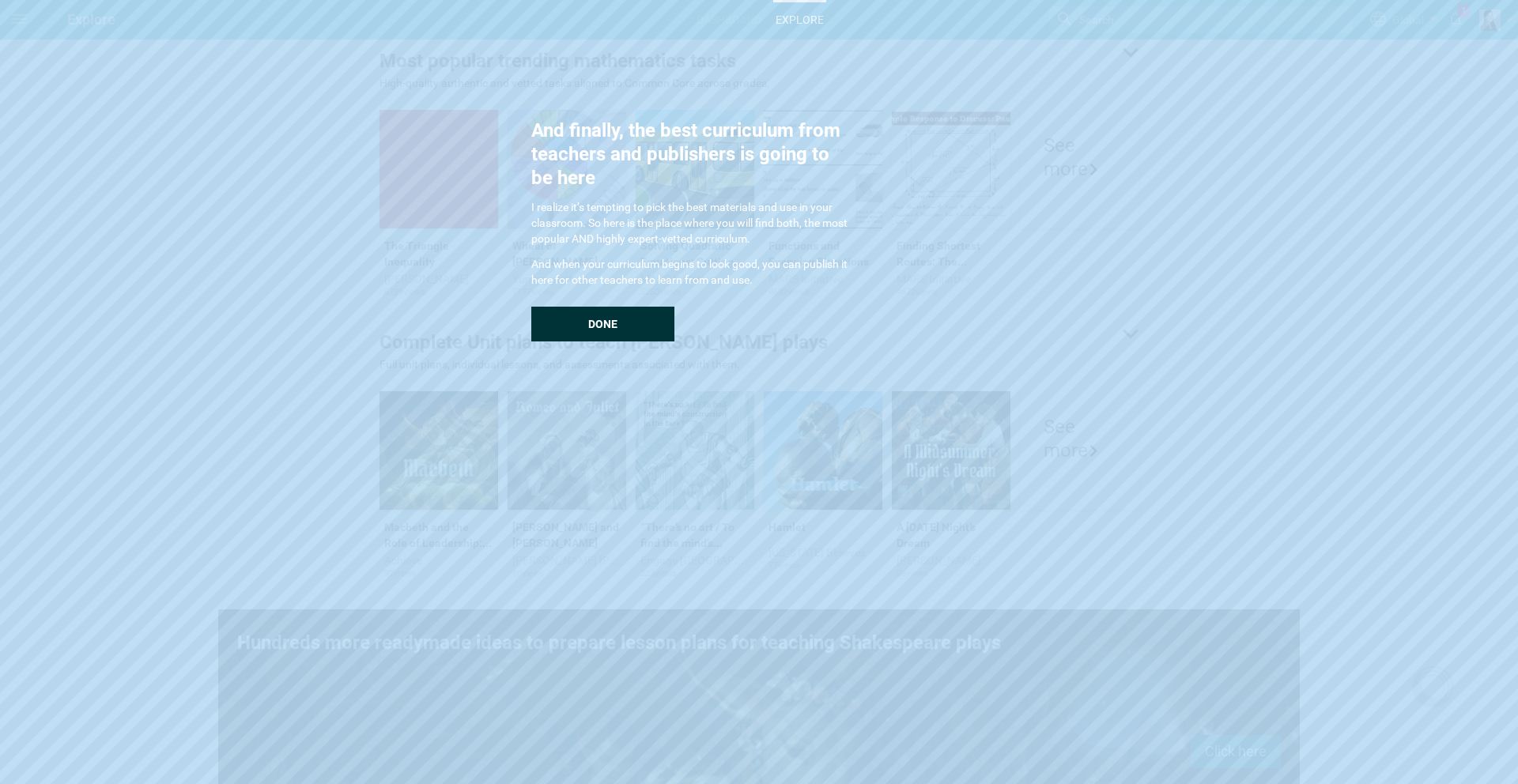
click at [605, 323] on span "Done" at bounding box center [602, 323] width 30 height 12
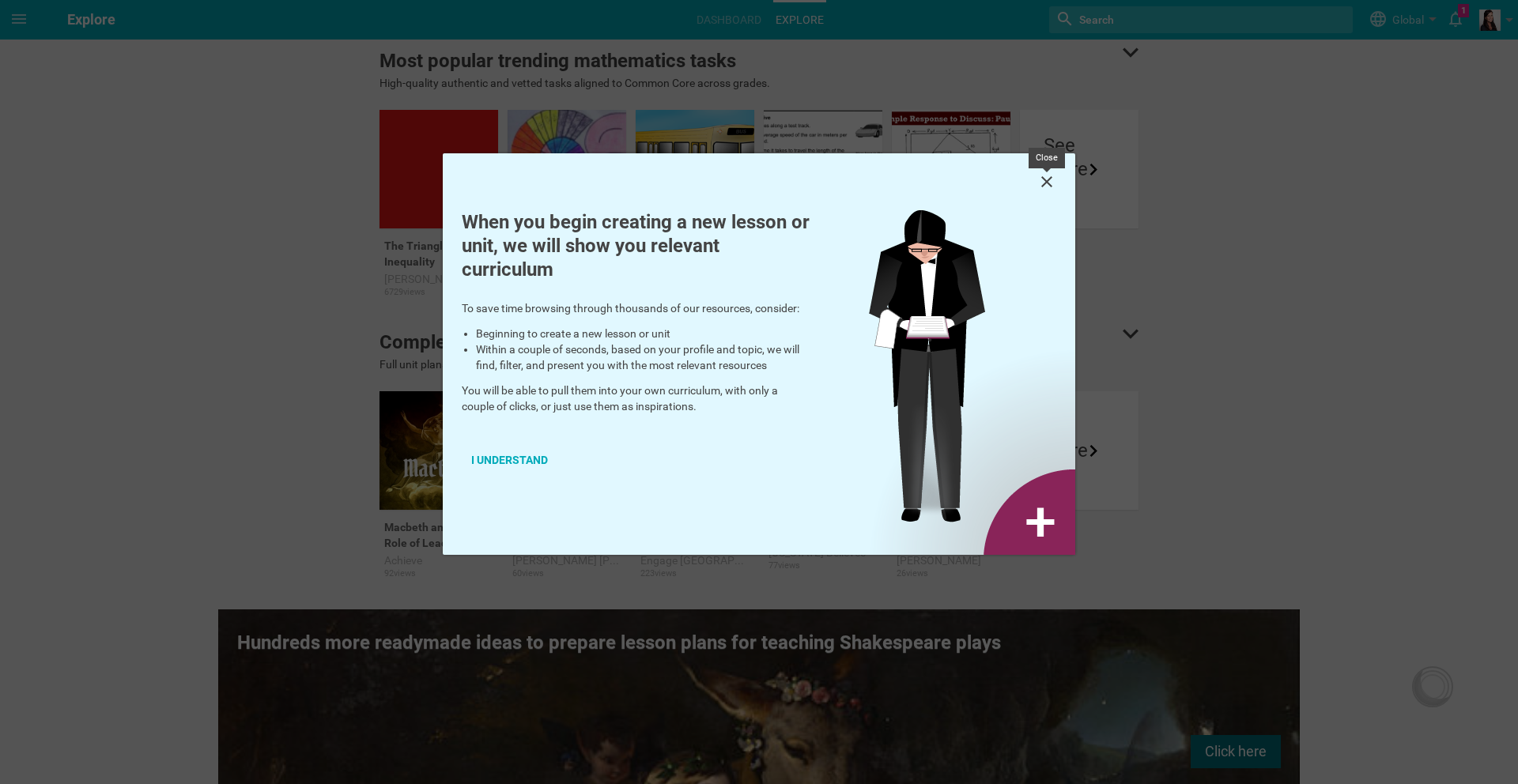
click at [1047, 185] on icon at bounding box center [1046, 182] width 19 height 19
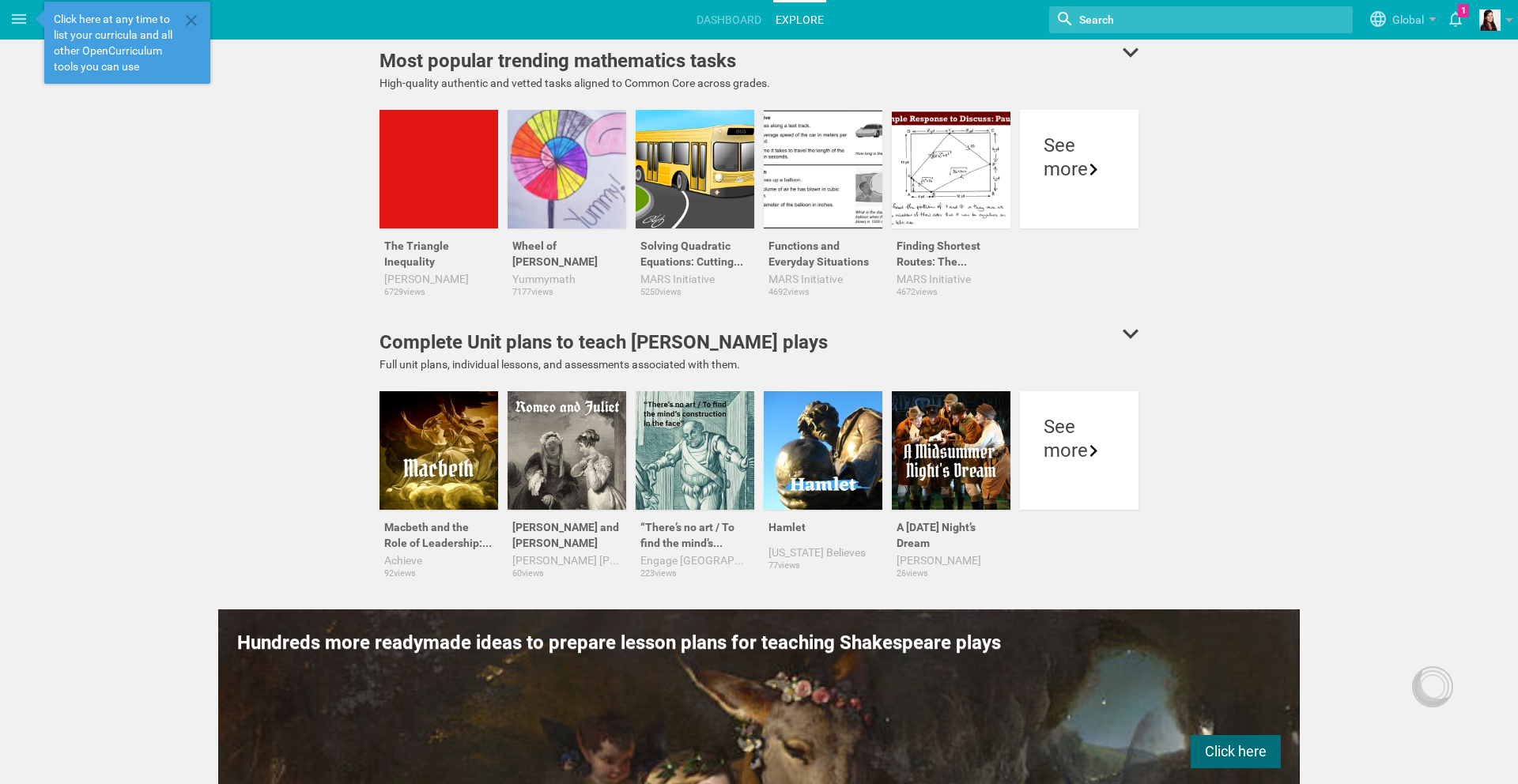
click at [1150, 21] on input "textbox" at bounding box center [1168, 20] width 182 height 21
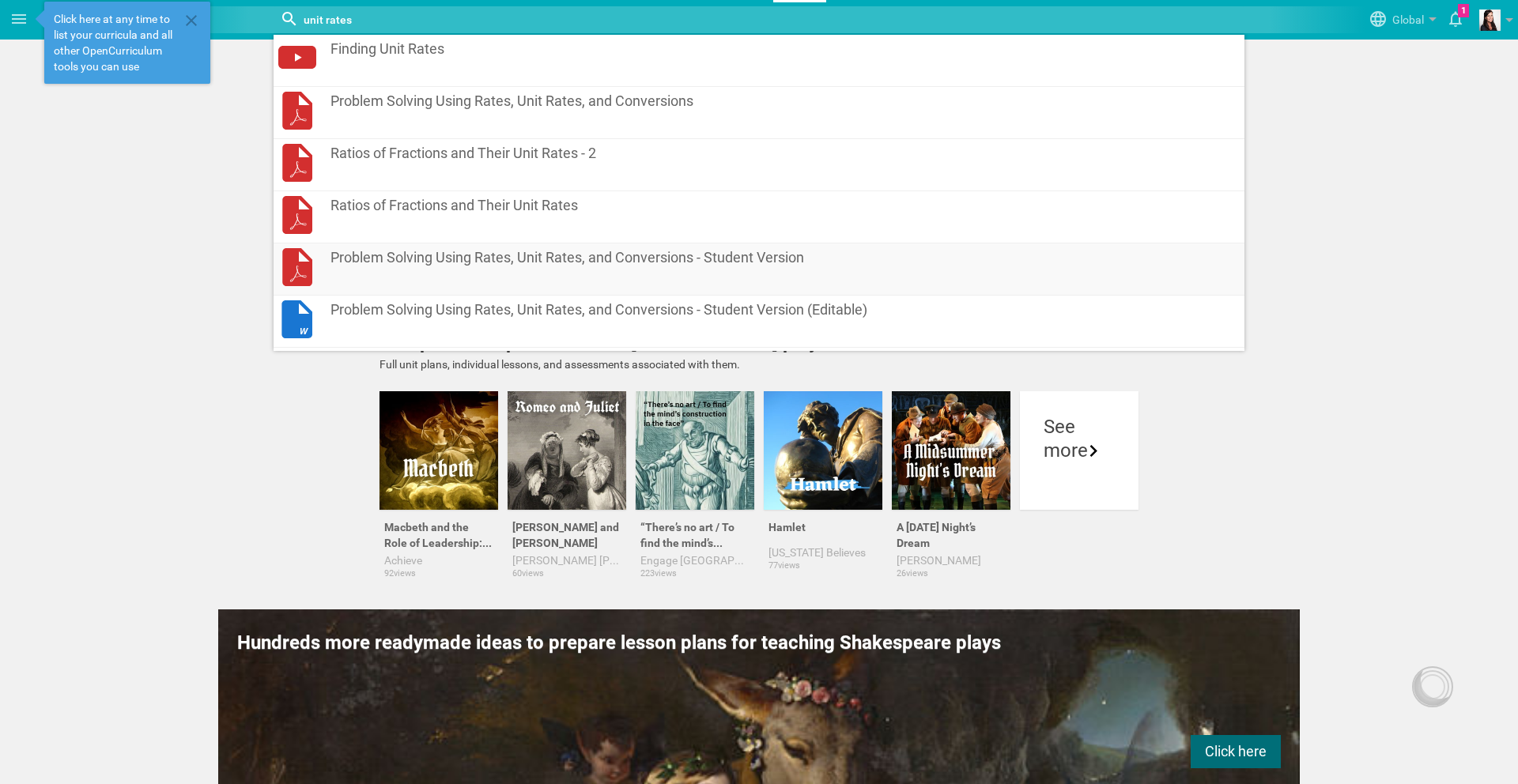
type input "unit rates"
click at [712, 258] on span "Problem Solving Using Rates, Unit Rates, and Conversions - Student Version" at bounding box center [715, 257] width 769 height 19
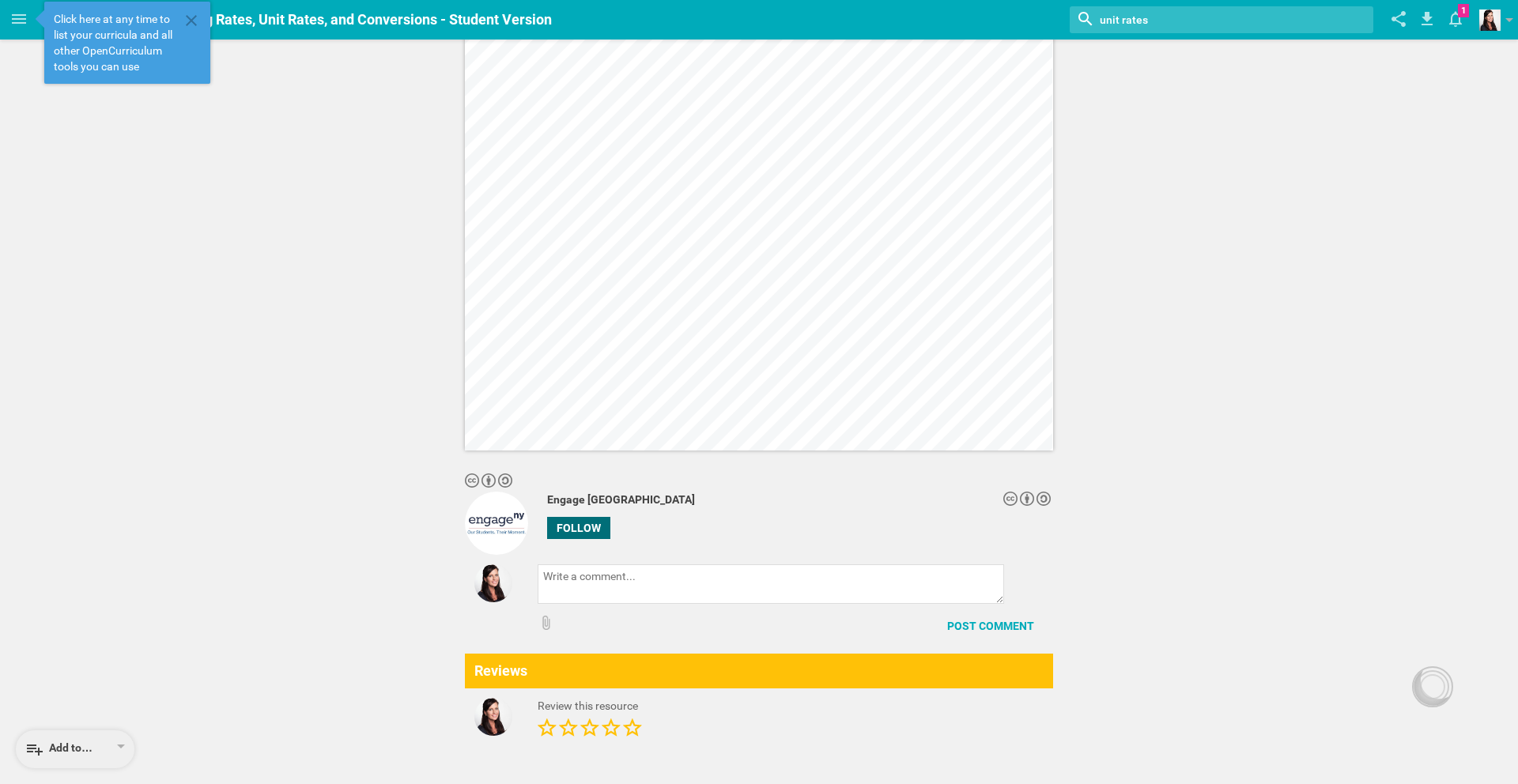
scroll to position [1952, 0]
